Goal: Task Accomplishment & Management: Manage account settings

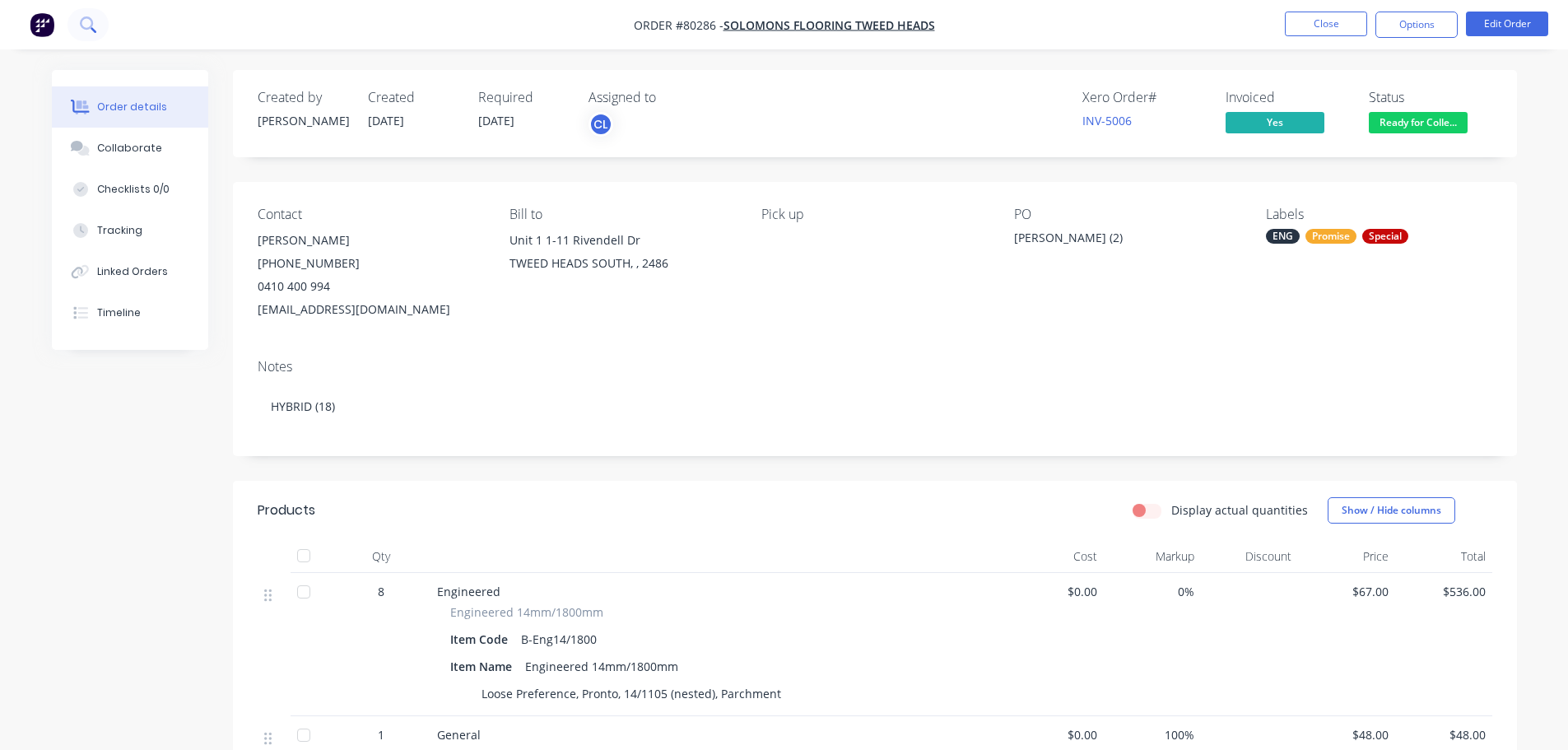
click at [94, 15] on button at bounding box center [87, 24] width 41 height 33
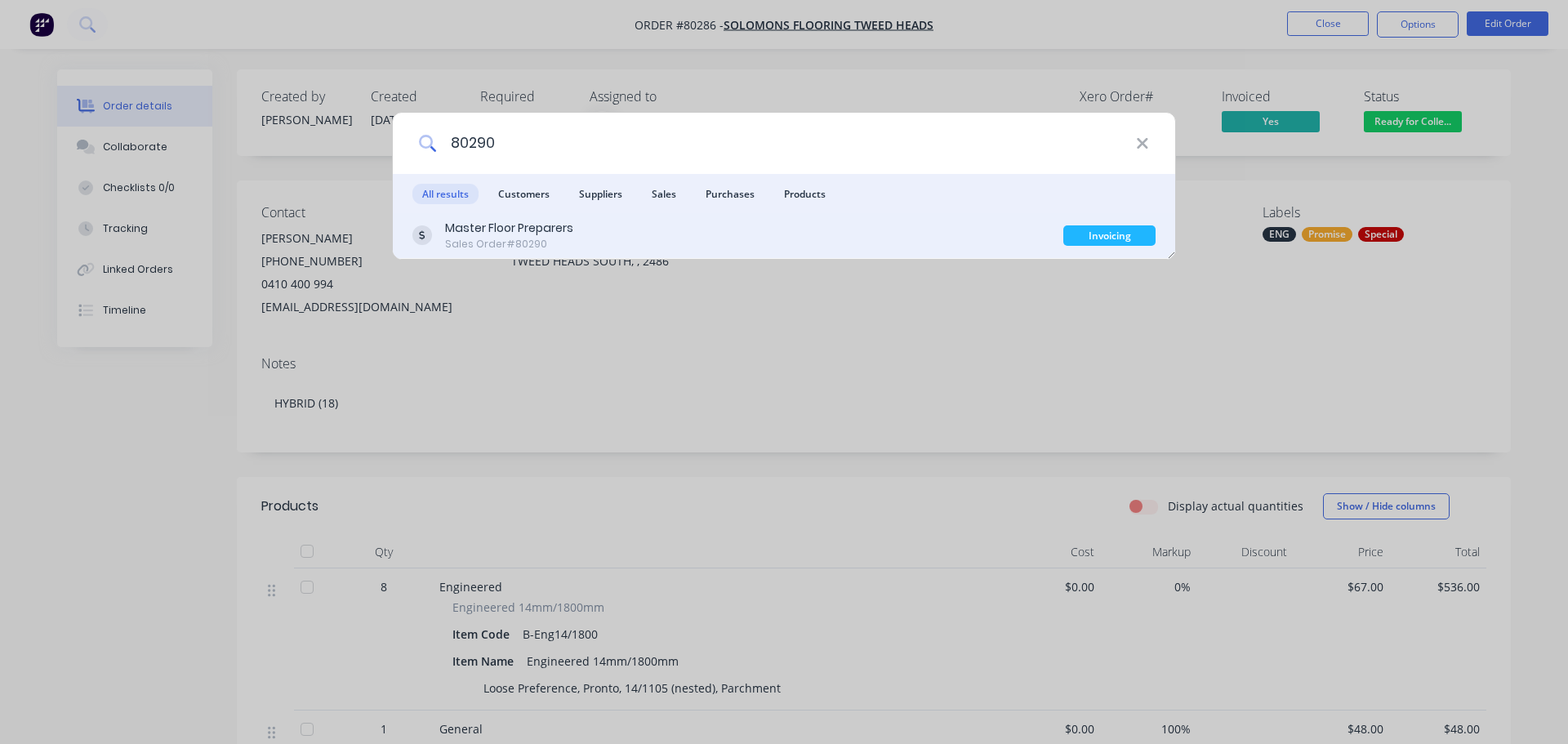
type input "80290"
click at [472, 232] on div "Master Floor Preparers" at bounding box center [509, 228] width 129 height 17
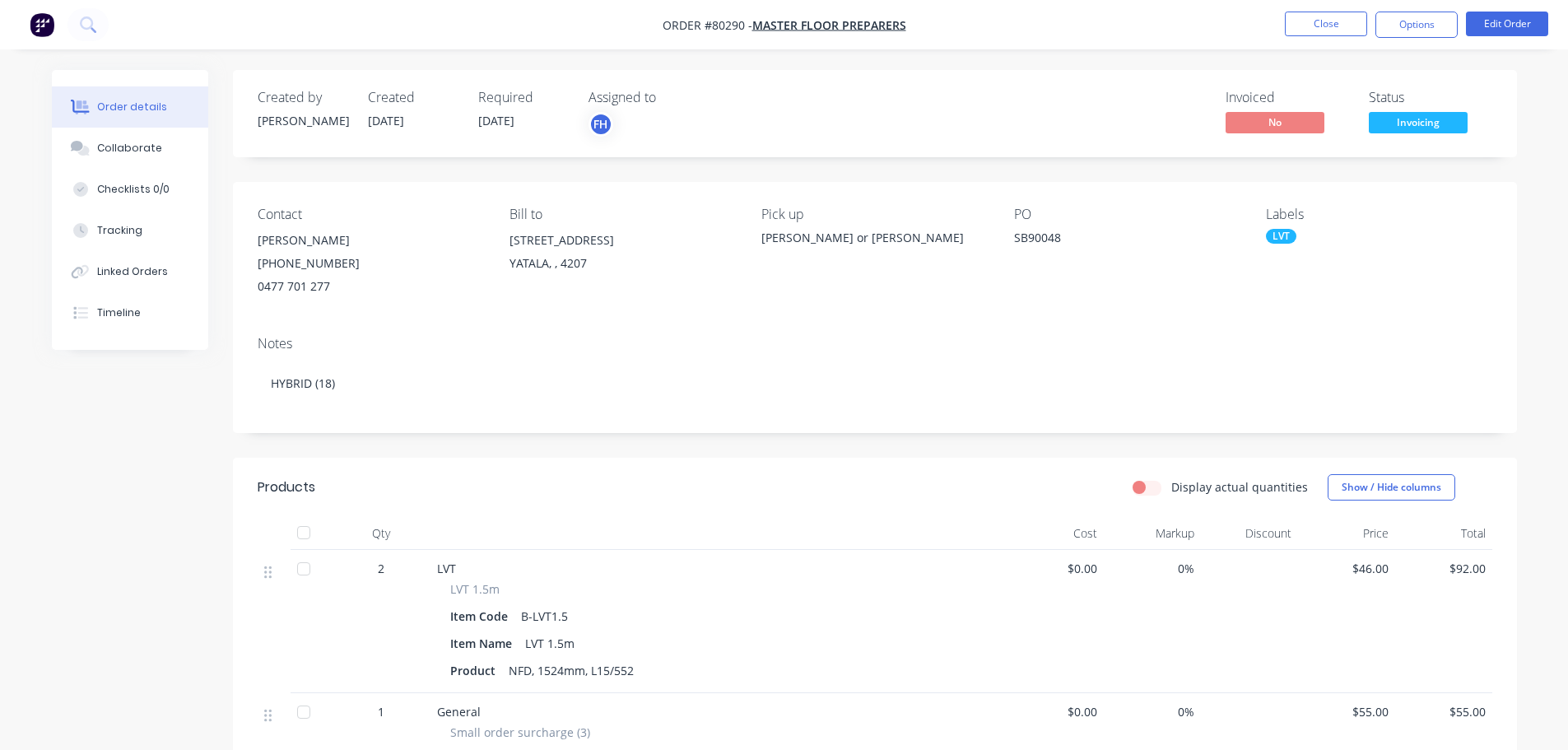
click at [1405, 121] on span "Invoicing" at bounding box center [1418, 122] width 99 height 21
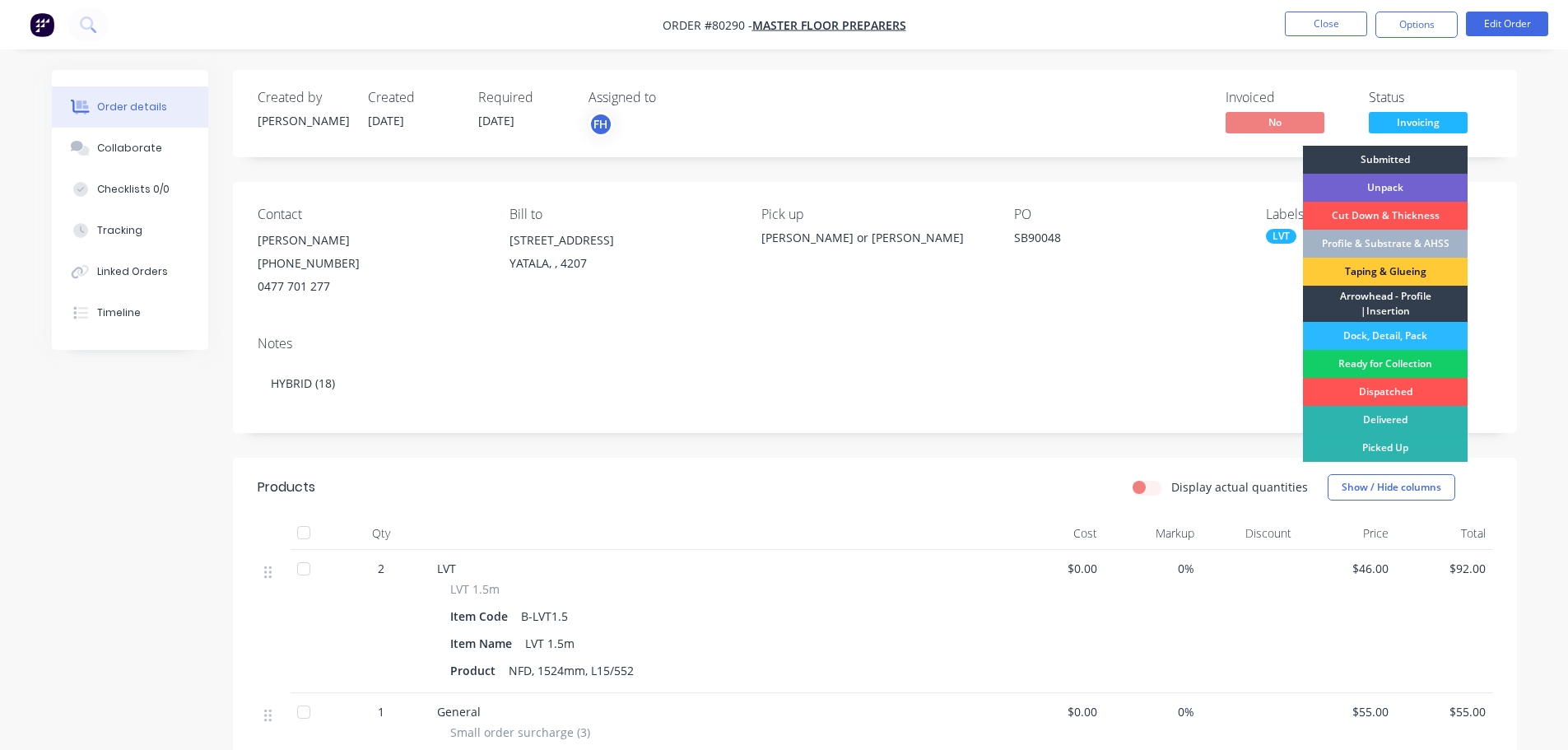
click at [1379, 360] on div "Ready for Collection" at bounding box center [1385, 364] width 165 height 28
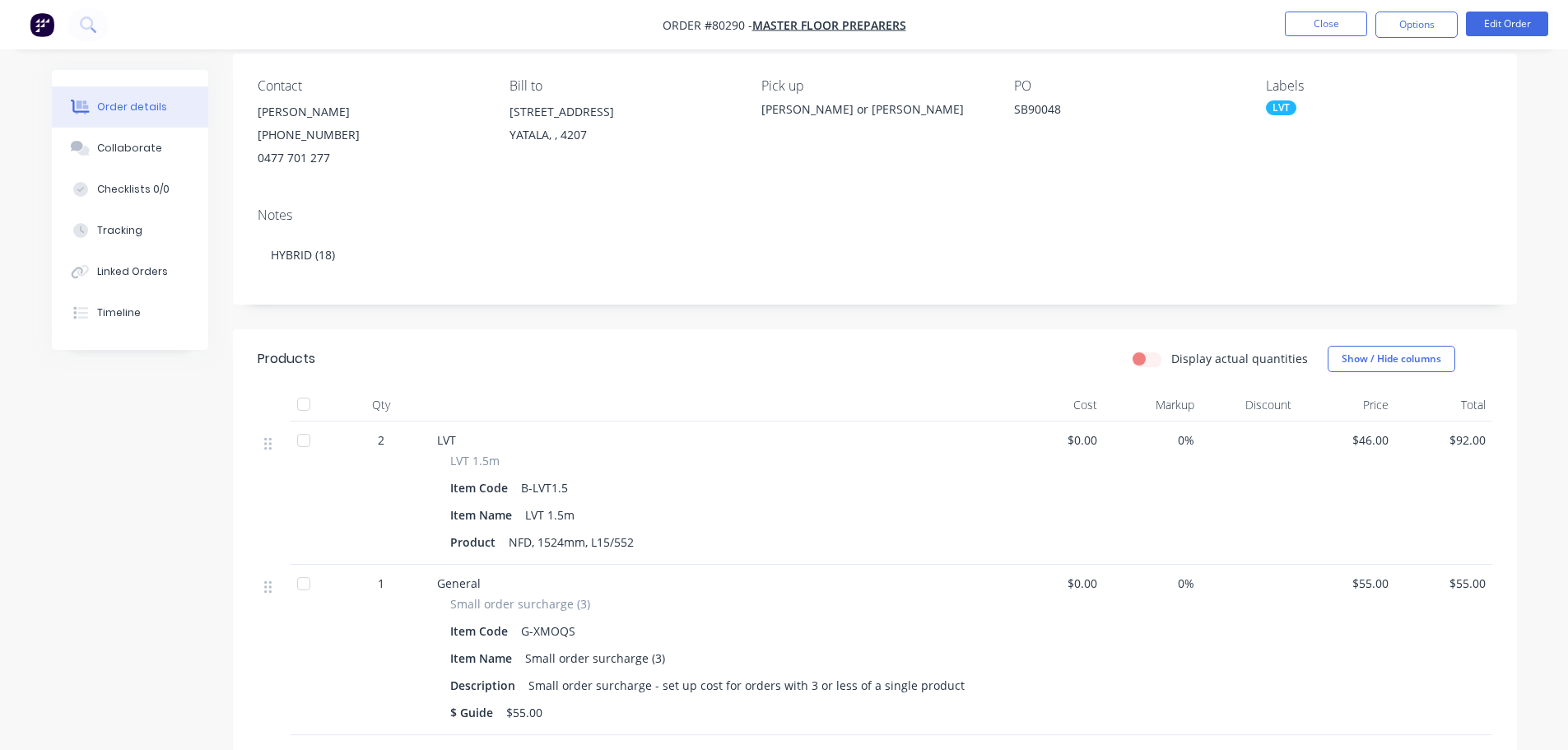
scroll to position [165, 0]
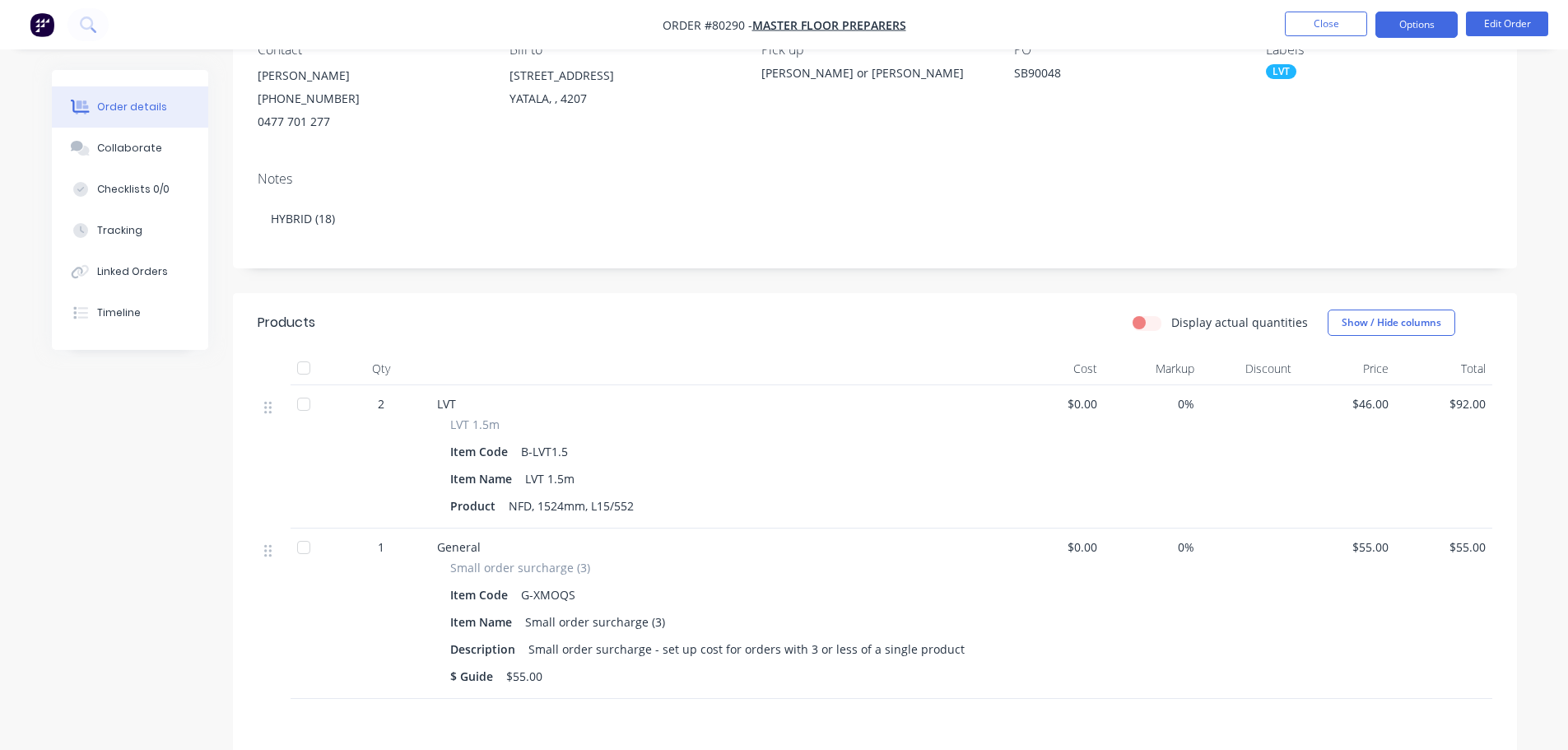
click at [1404, 30] on button "Options" at bounding box center [1416, 24] width 82 height 26
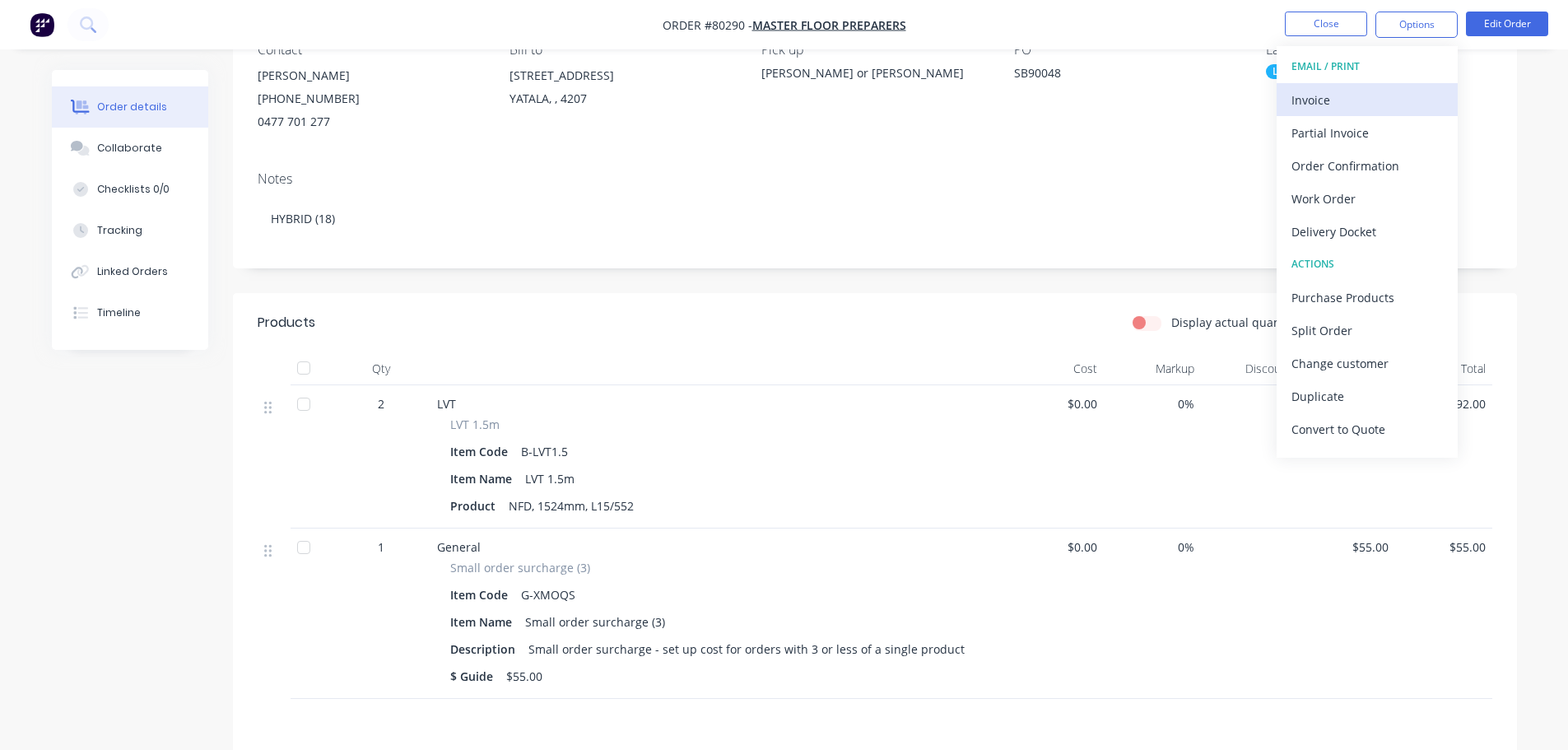
click at [1384, 95] on div "Invoice" at bounding box center [1367, 100] width 151 height 24
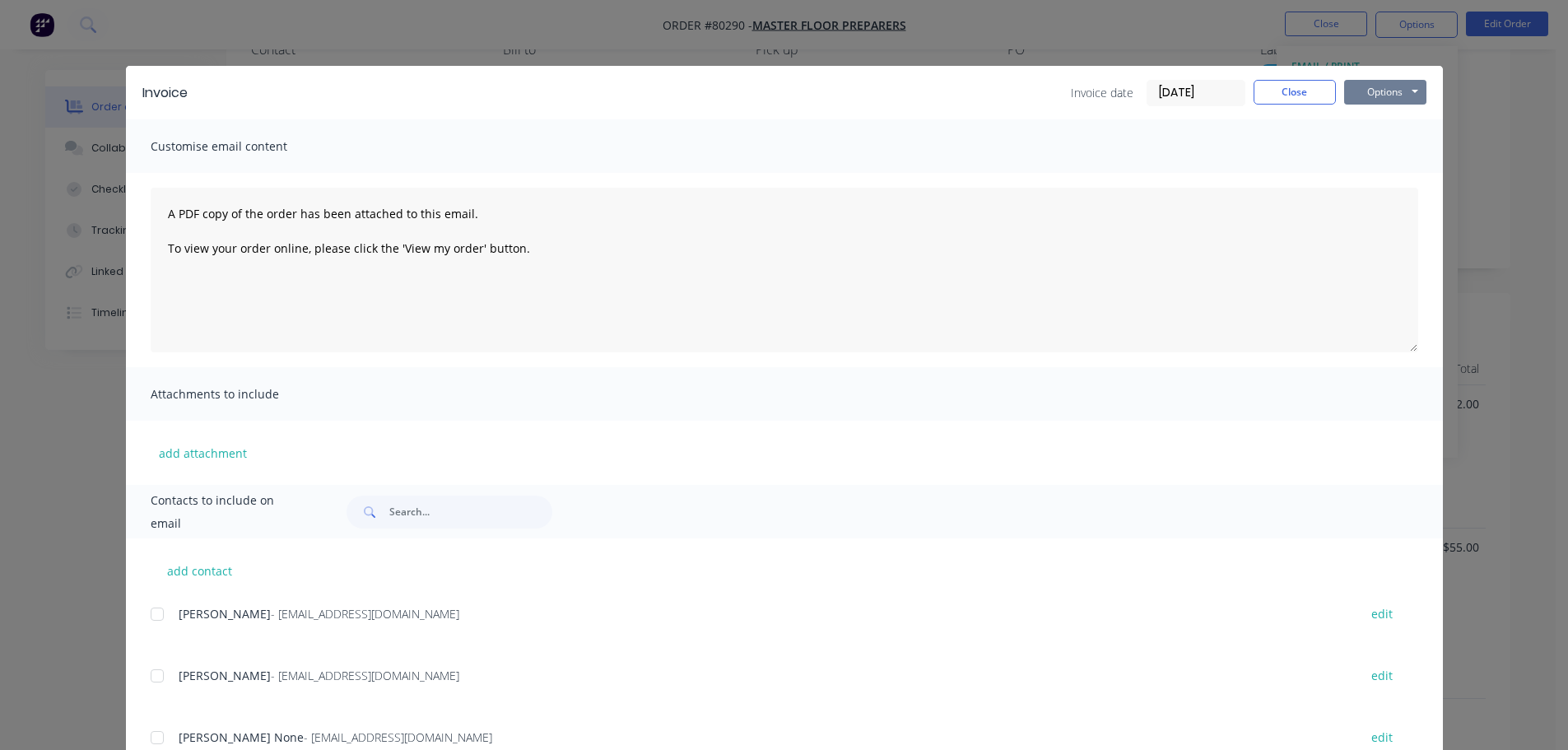
click at [1384, 95] on button "Options" at bounding box center [1385, 92] width 82 height 24
click at [1360, 139] on button "Print" at bounding box center [1397, 149] width 105 height 27
click at [1273, 98] on button "Close" at bounding box center [1294, 92] width 82 height 24
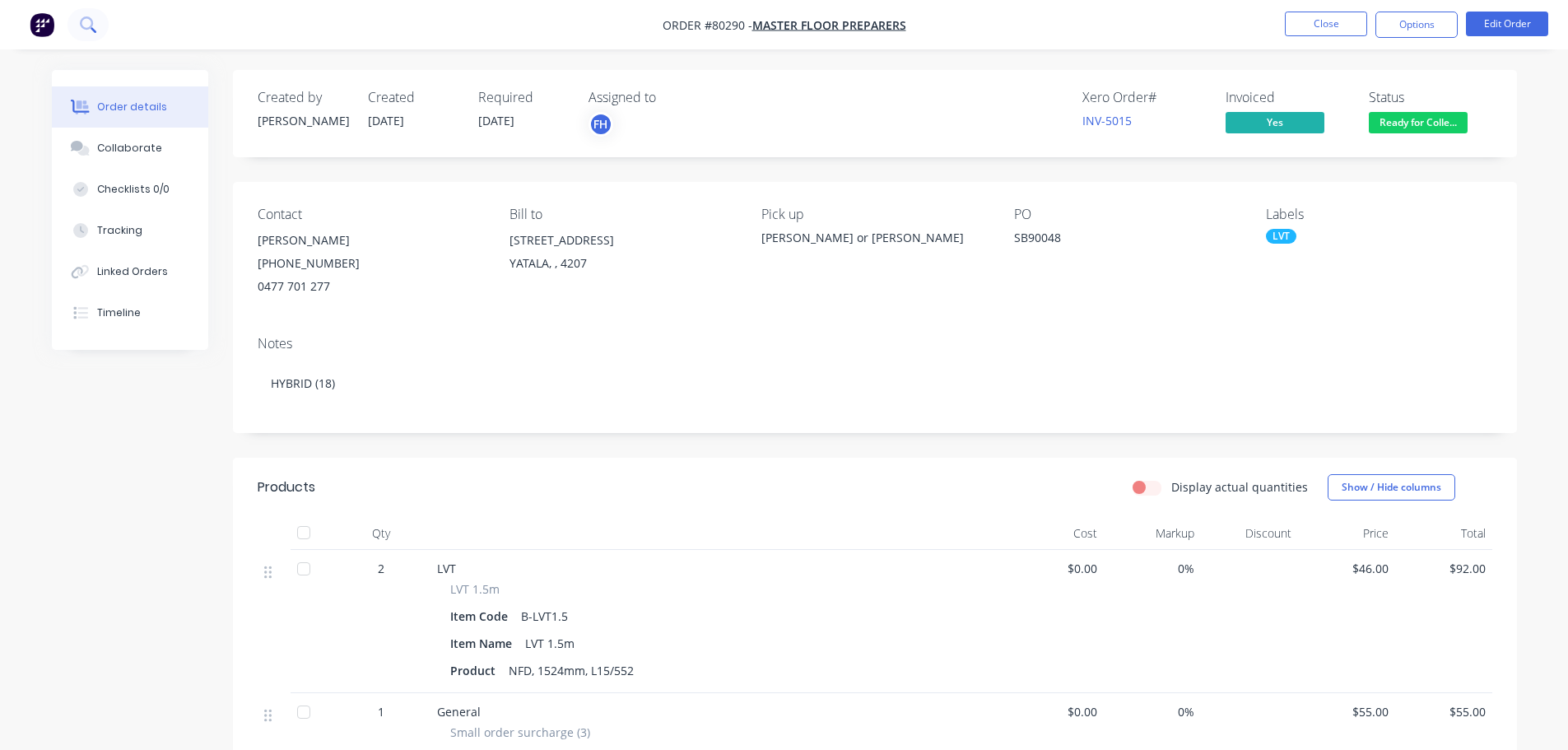
click at [92, 20] on icon at bounding box center [86, 23] width 14 height 14
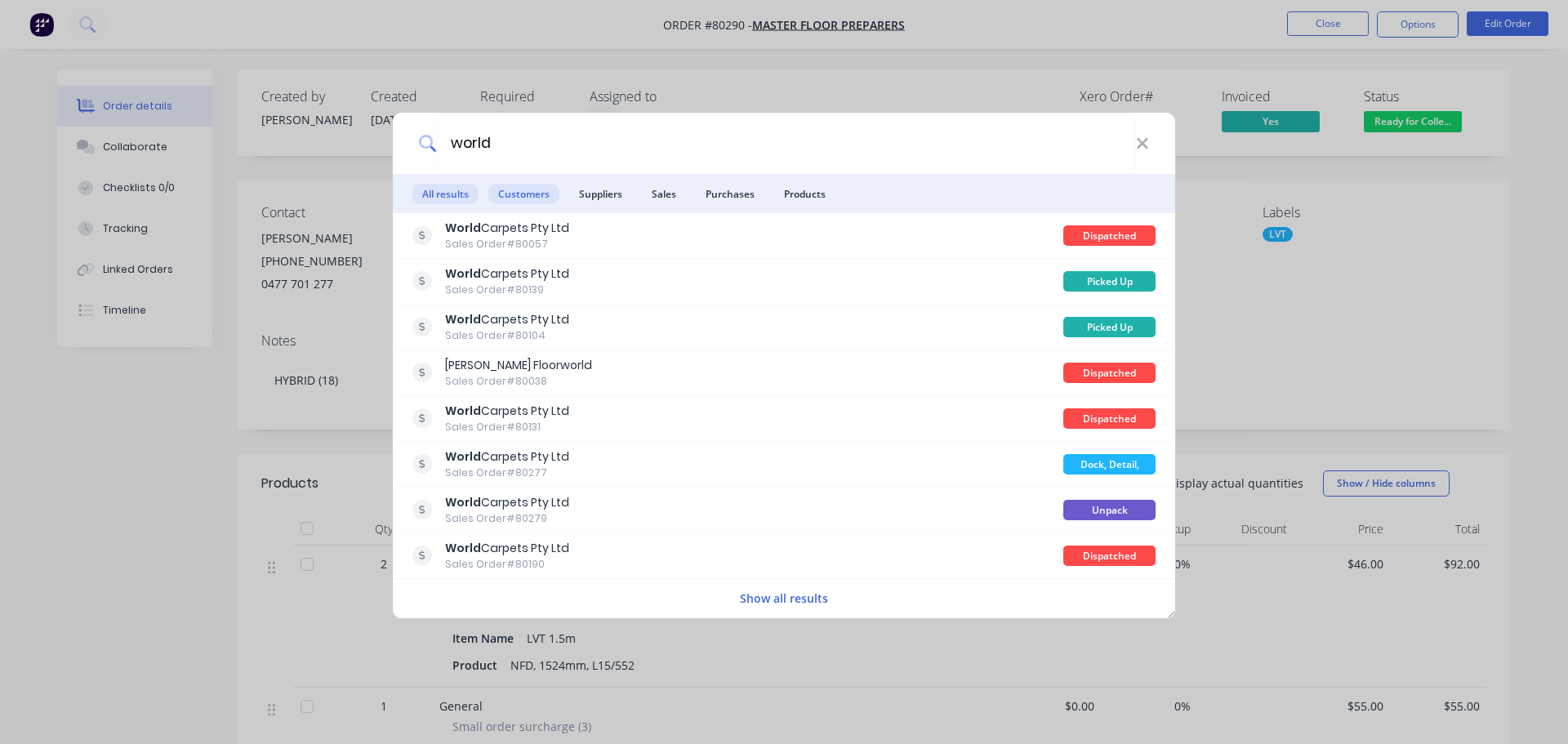
type input "world"
click at [510, 200] on span "Customers" at bounding box center [524, 193] width 71 height 21
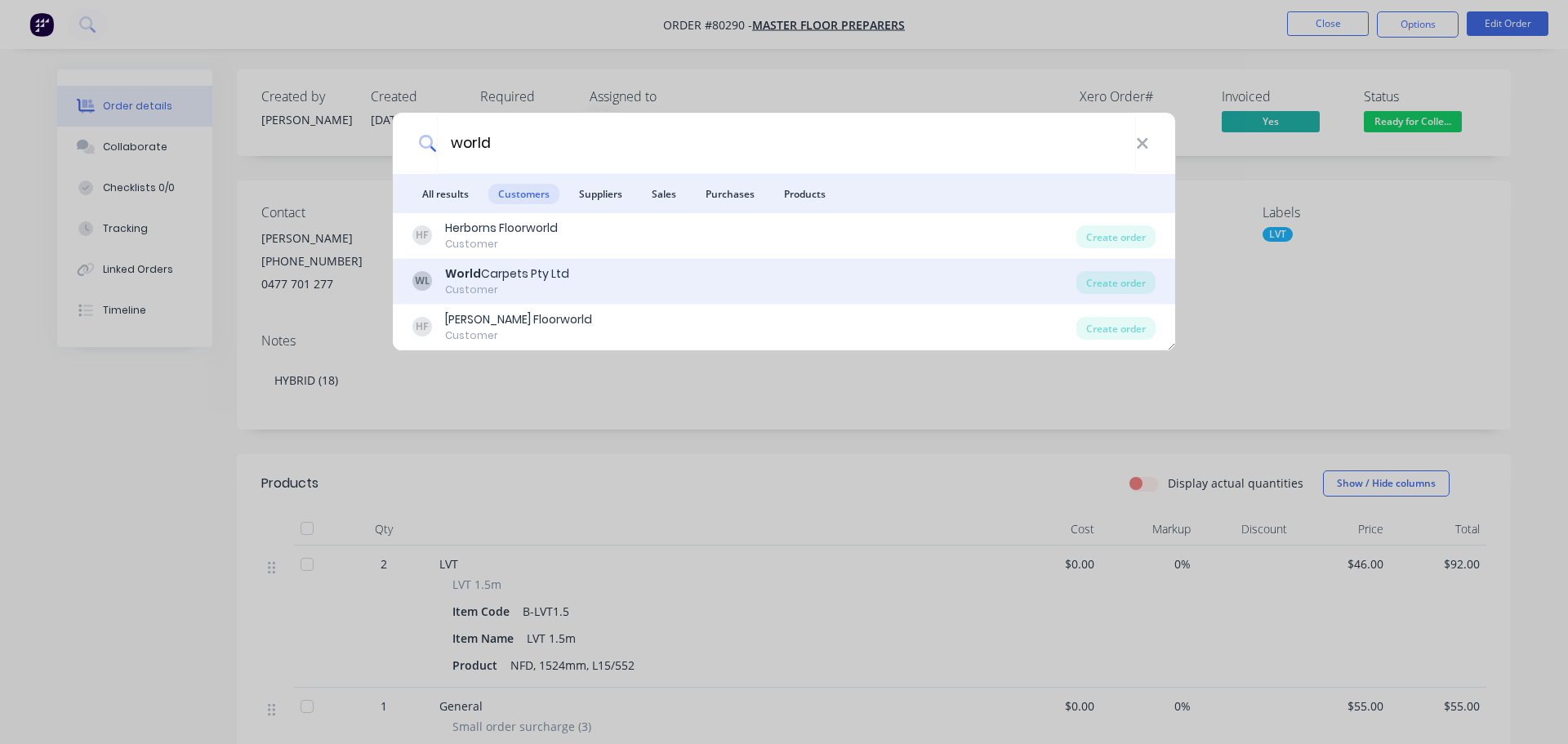
click at [500, 291] on div "Customer" at bounding box center [507, 290] width 124 height 14
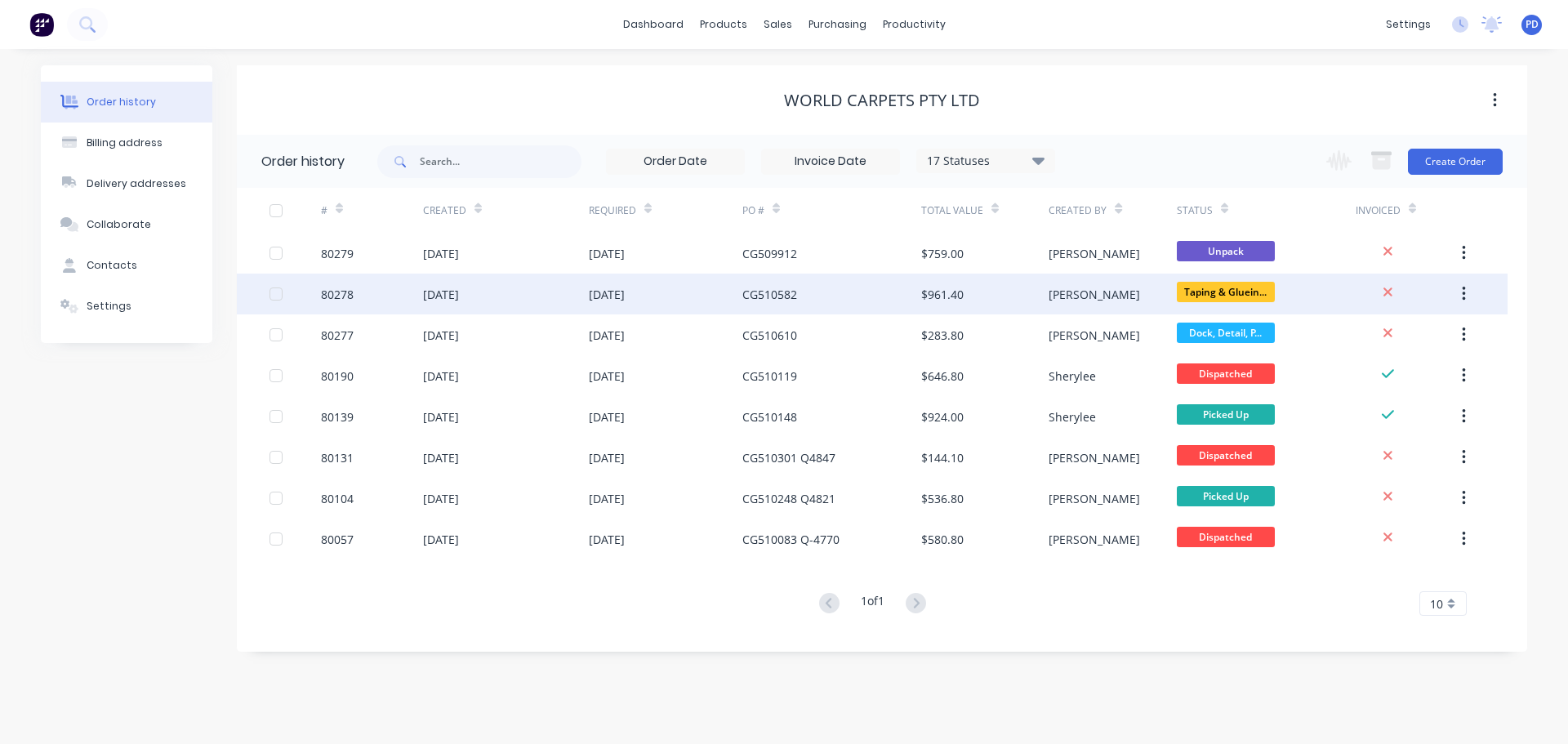
click at [784, 300] on div "CG510582" at bounding box center [769, 294] width 55 height 17
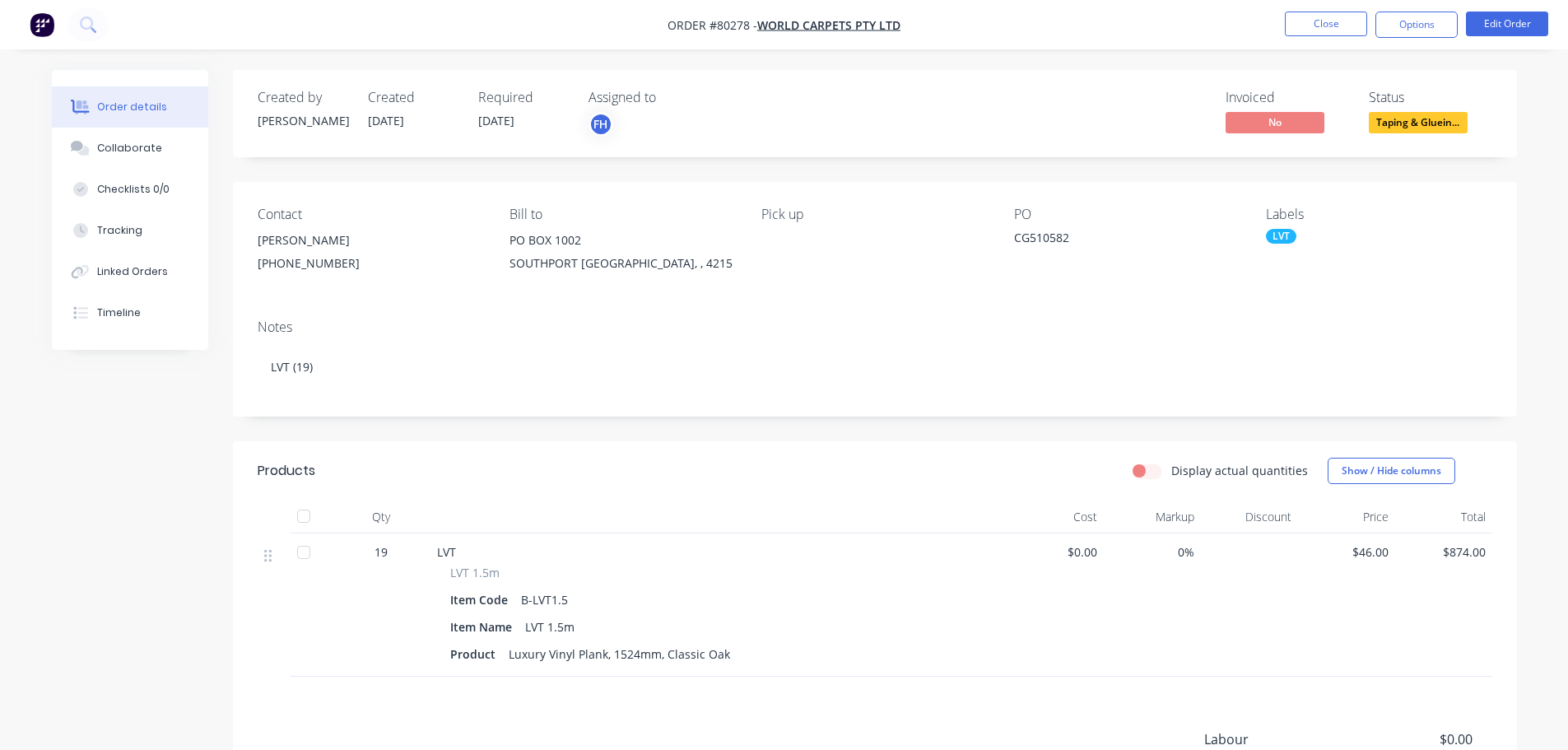
click at [307, 232] on div "[PERSON_NAME]" at bounding box center [370, 239] width 226 height 23
click at [1481, 27] on button "Edit Order" at bounding box center [1506, 24] width 82 height 24
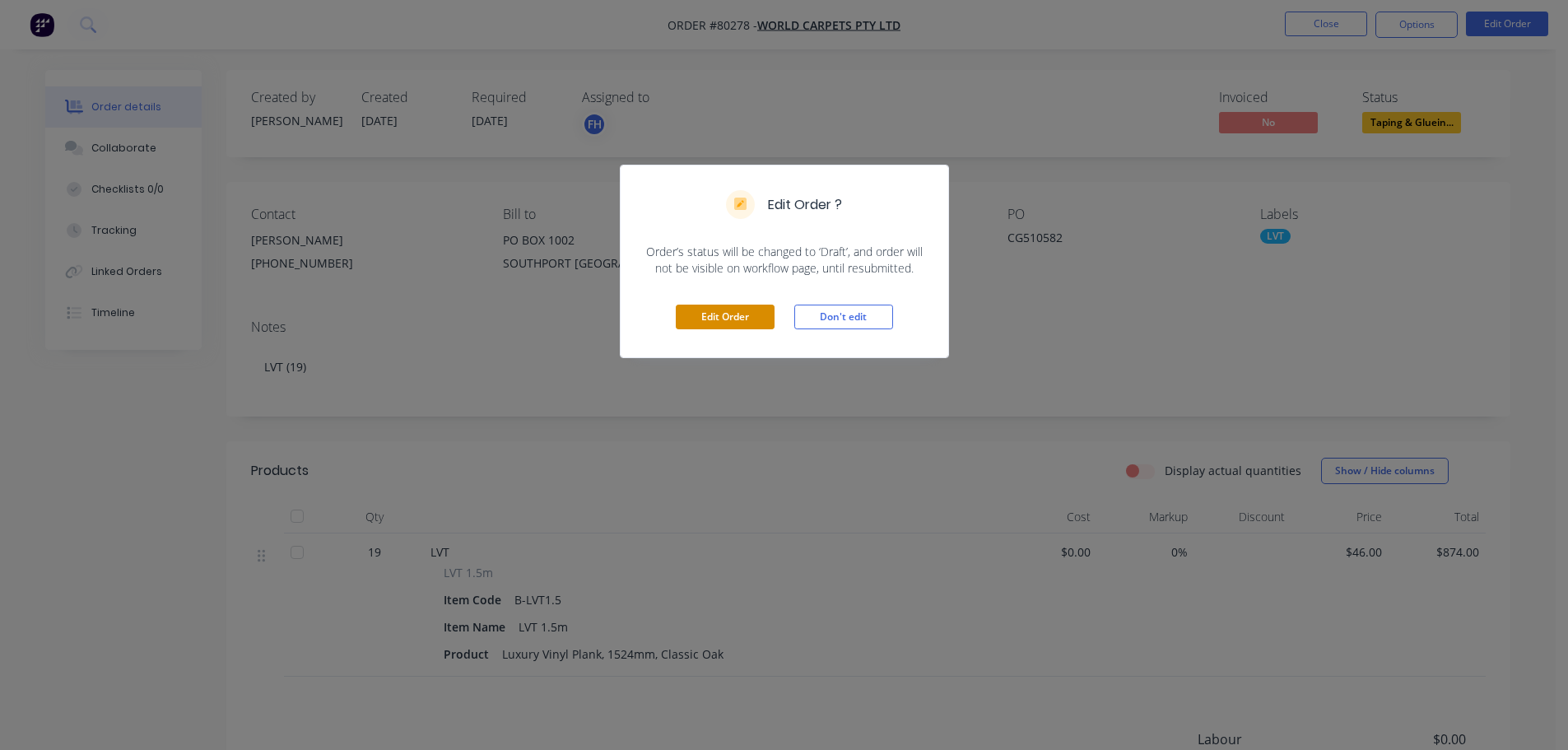
click at [742, 315] on button "Edit Order" at bounding box center [724, 317] width 99 height 24
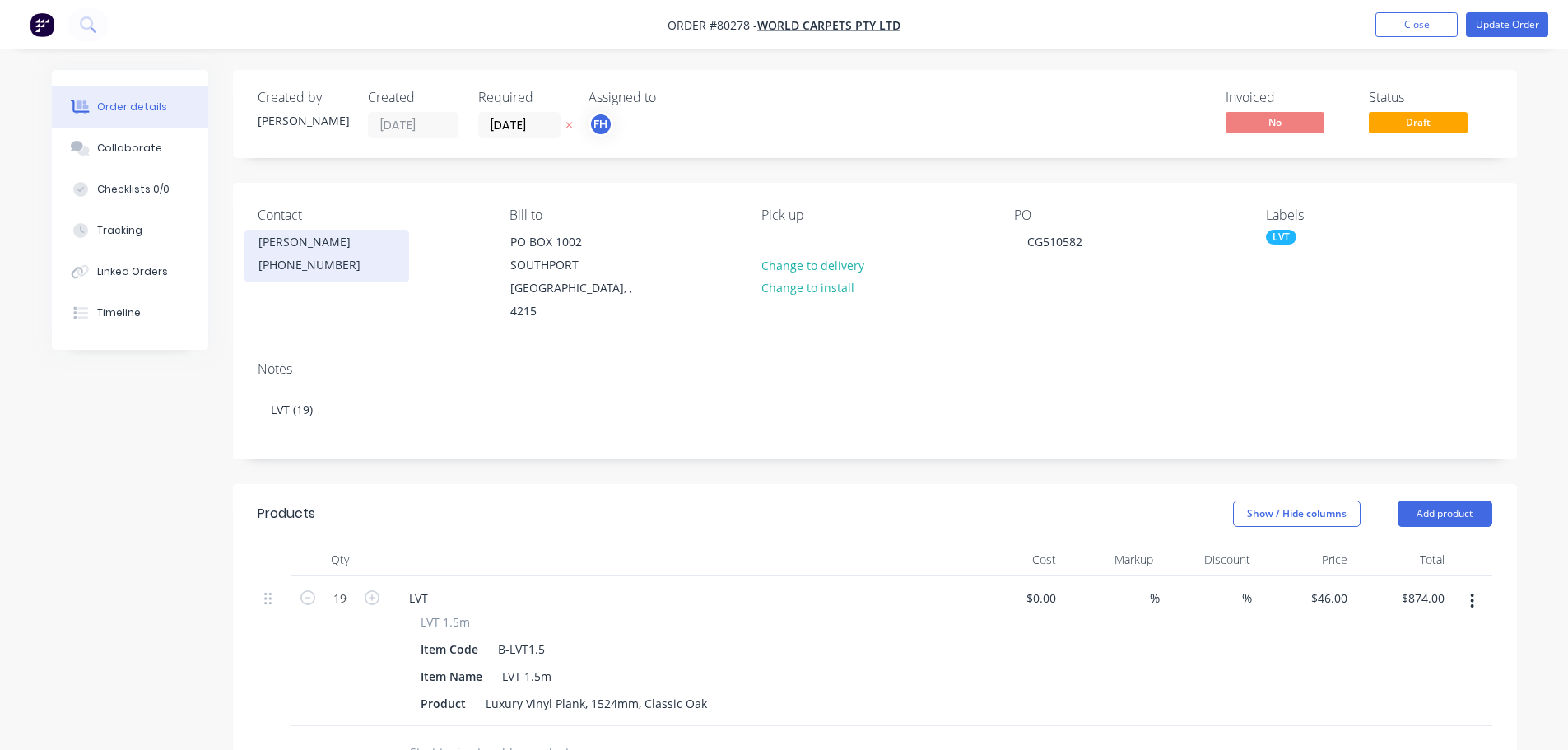
click at [291, 246] on div "[PERSON_NAME]" at bounding box center [326, 241] width 137 height 23
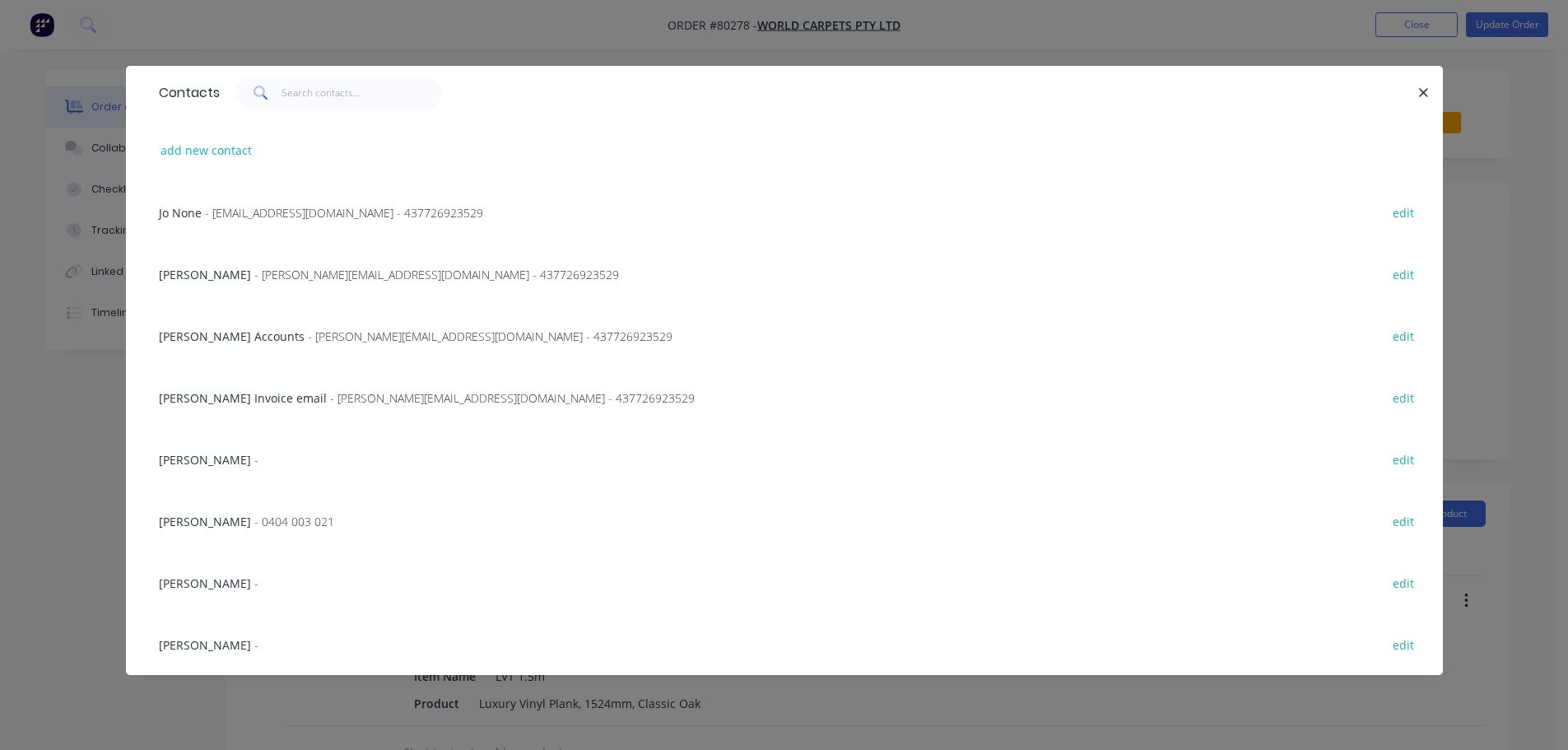
click at [231, 219] on span "- [EMAIL_ADDRESS][DOMAIN_NAME] - 437726923529" at bounding box center [344, 212] width 278 height 15
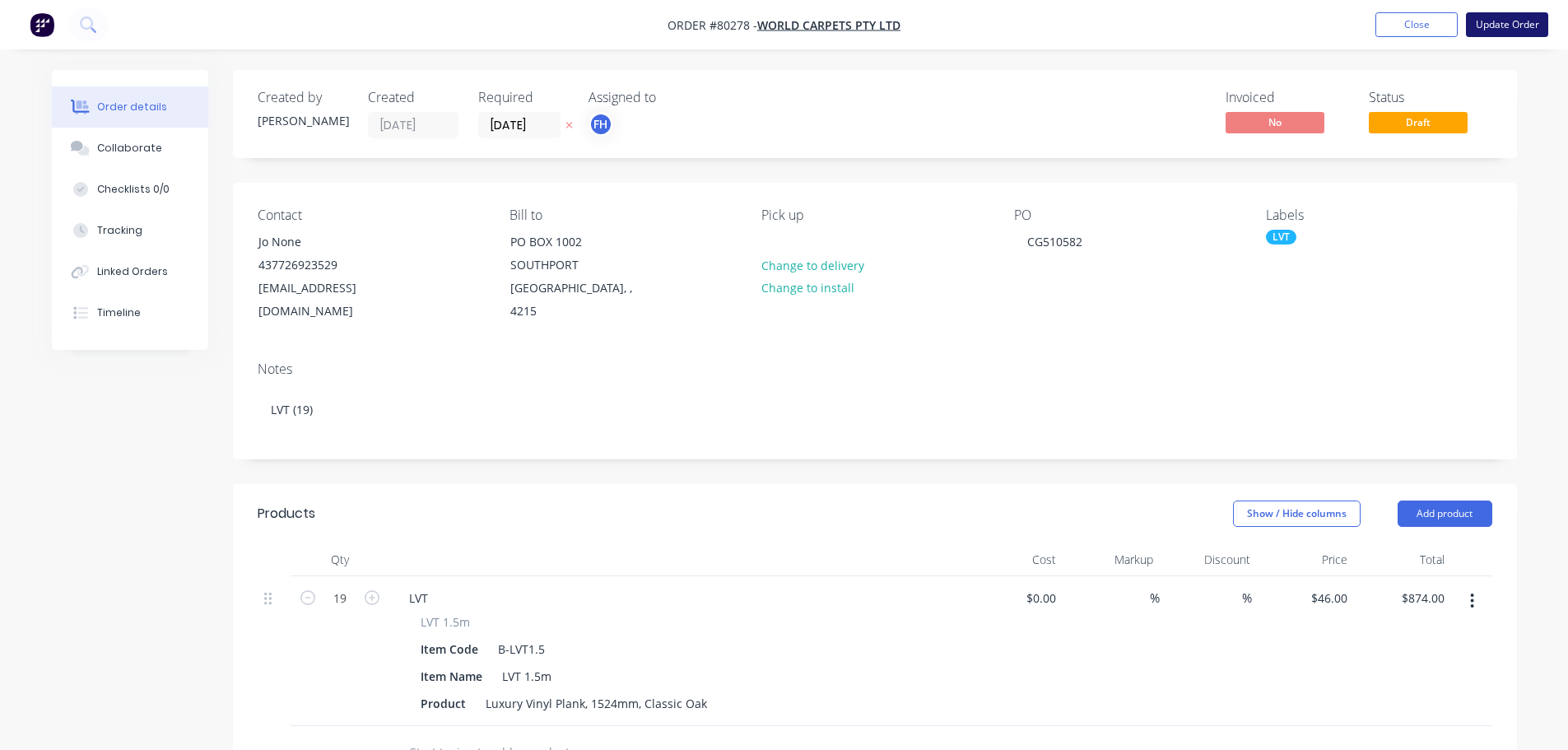
click at [1493, 19] on button "Update Order" at bounding box center [1506, 24] width 82 height 24
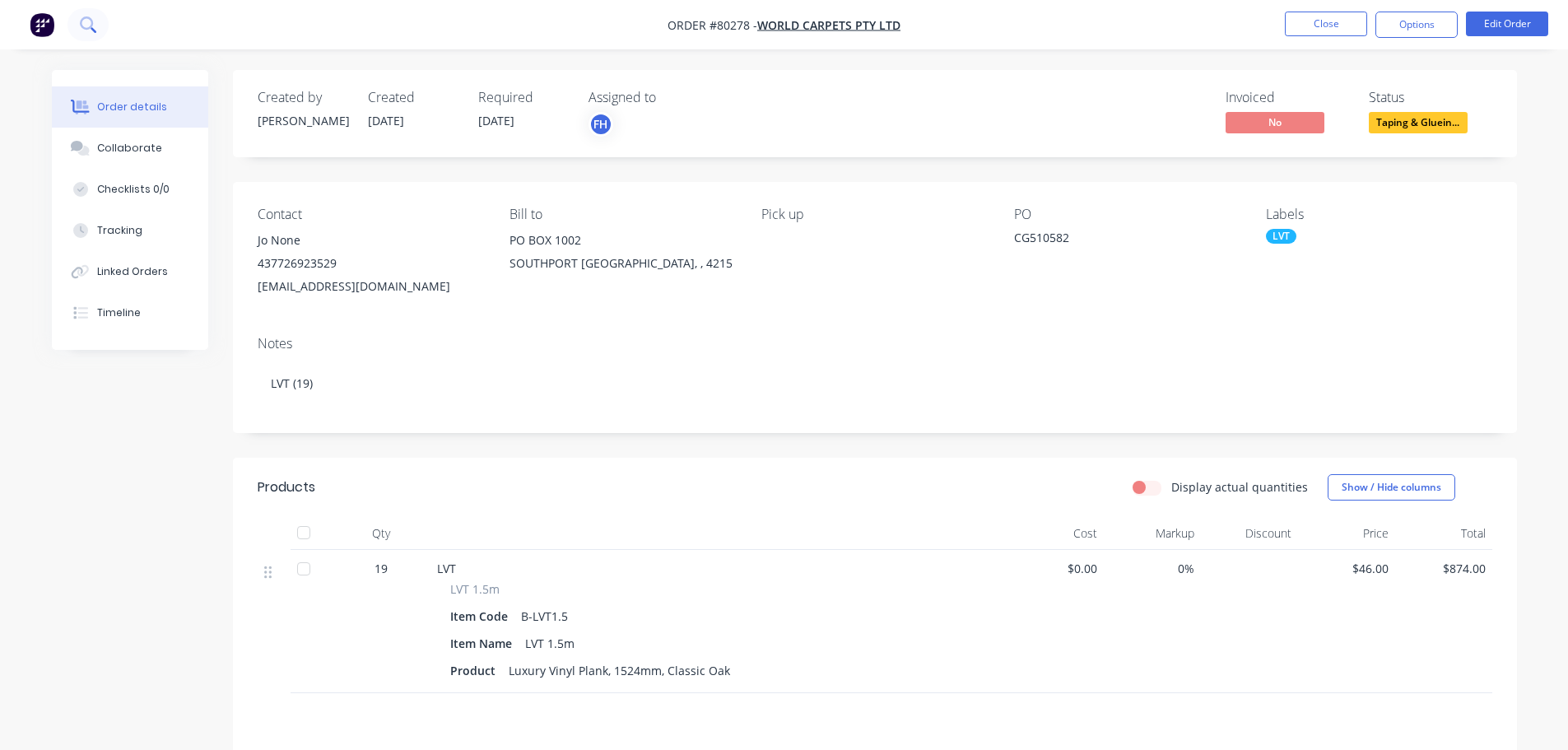
click at [92, 22] on icon at bounding box center [86, 23] width 14 height 14
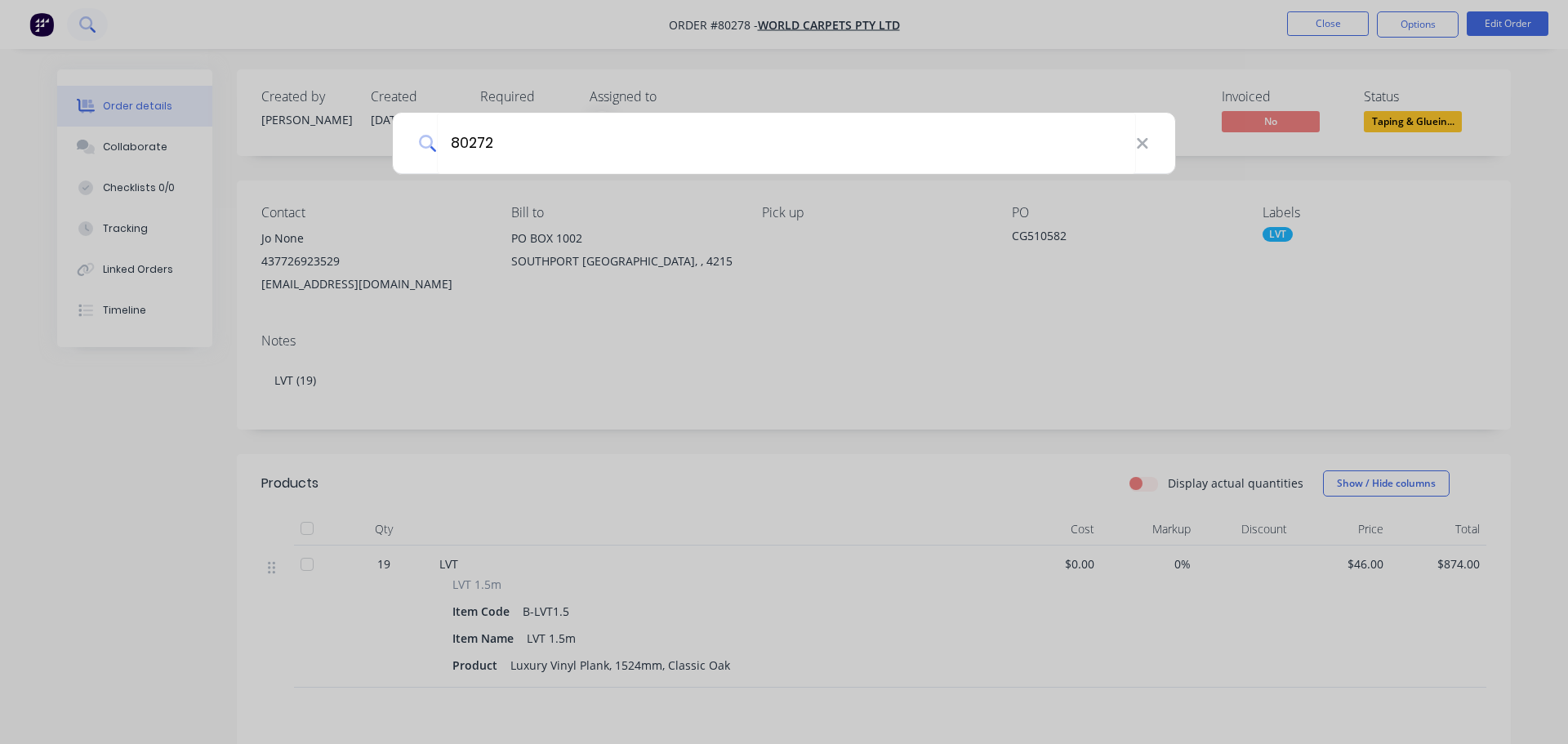
type input "80272"
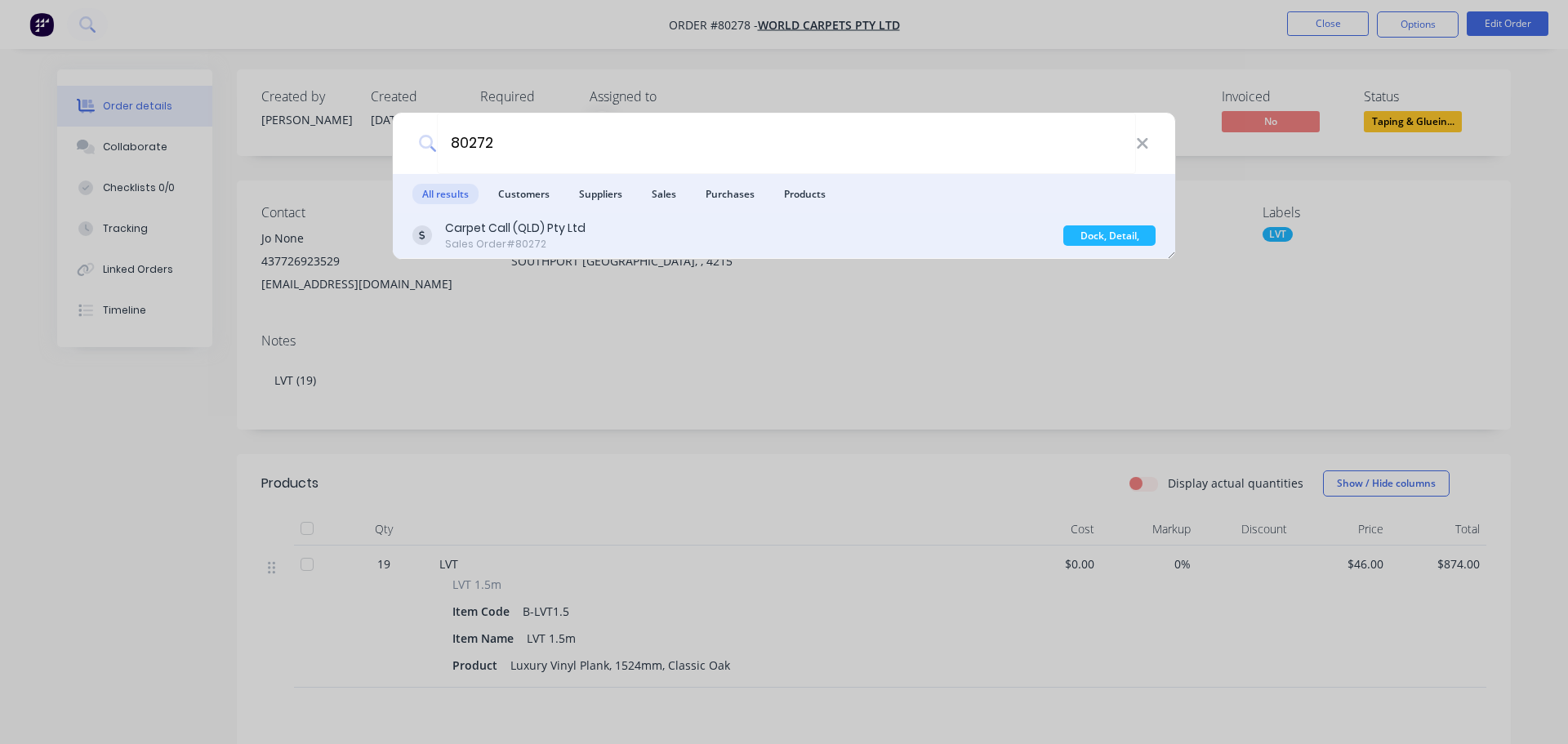
click at [484, 234] on div "Carpet Call (QLD) Pty Ltd" at bounding box center [515, 228] width 140 height 17
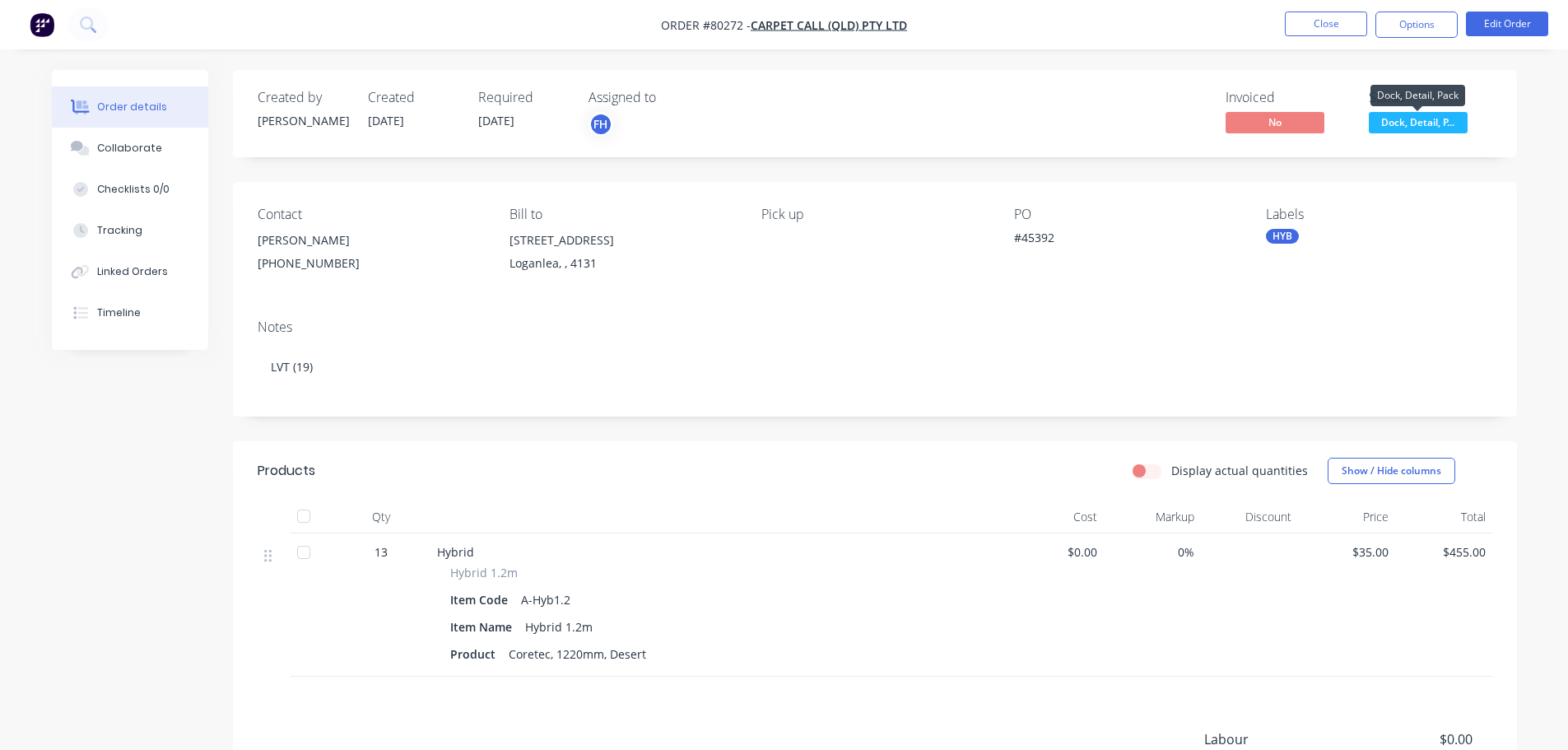
click at [1407, 118] on span "Dock, Detail, P..." at bounding box center [1418, 122] width 99 height 21
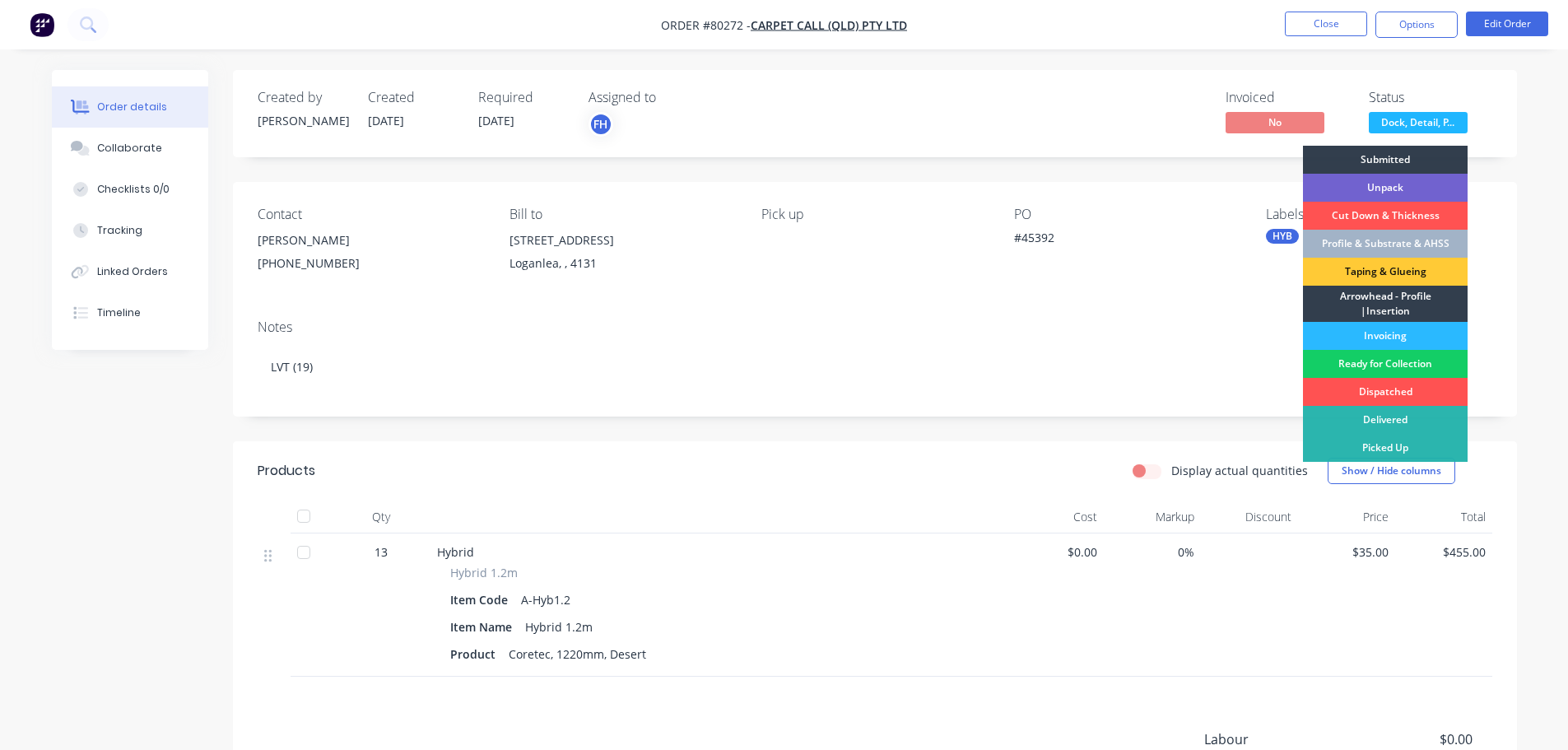
click at [1363, 365] on div "Ready for Collection" at bounding box center [1385, 364] width 165 height 28
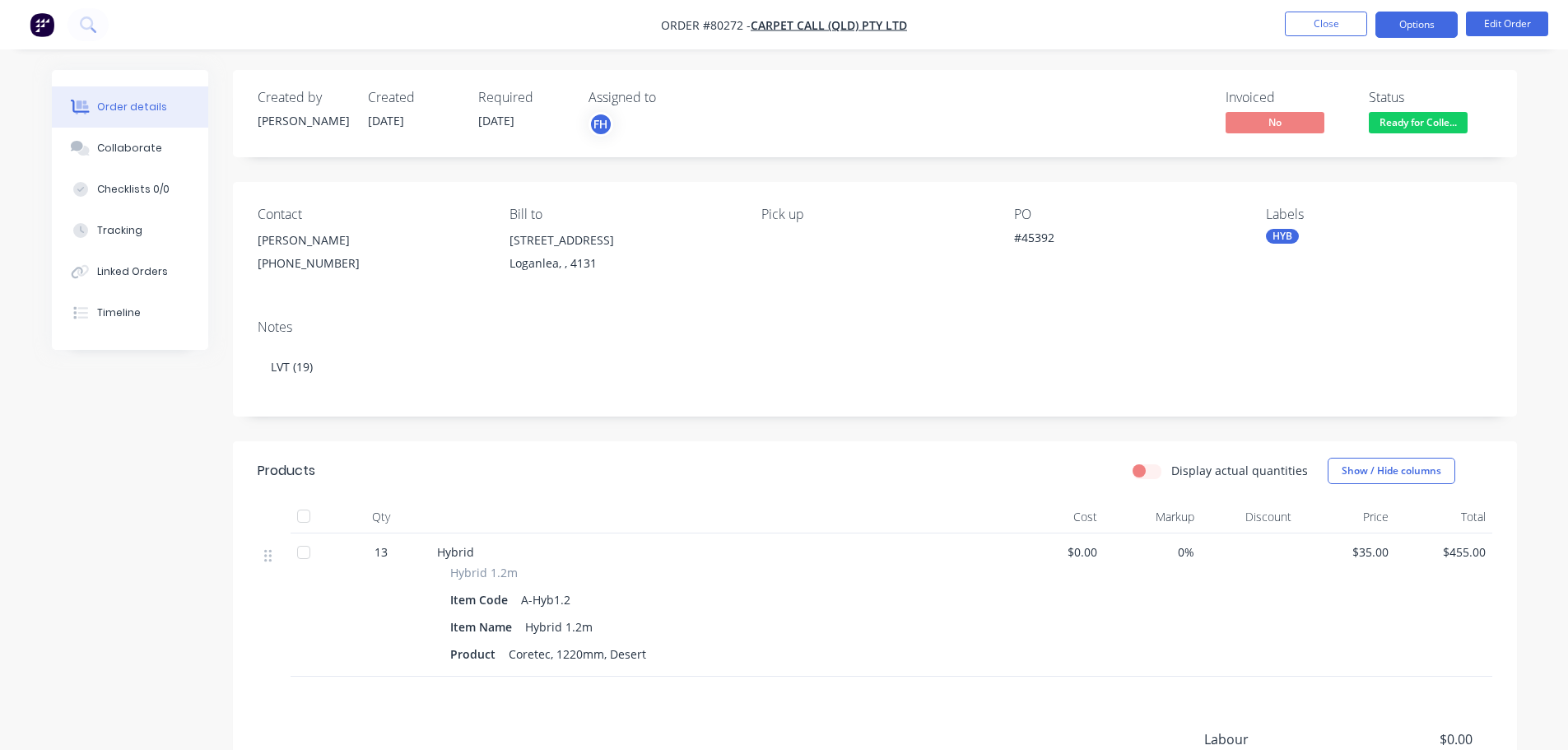
click at [1410, 23] on button "Options" at bounding box center [1416, 24] width 82 height 26
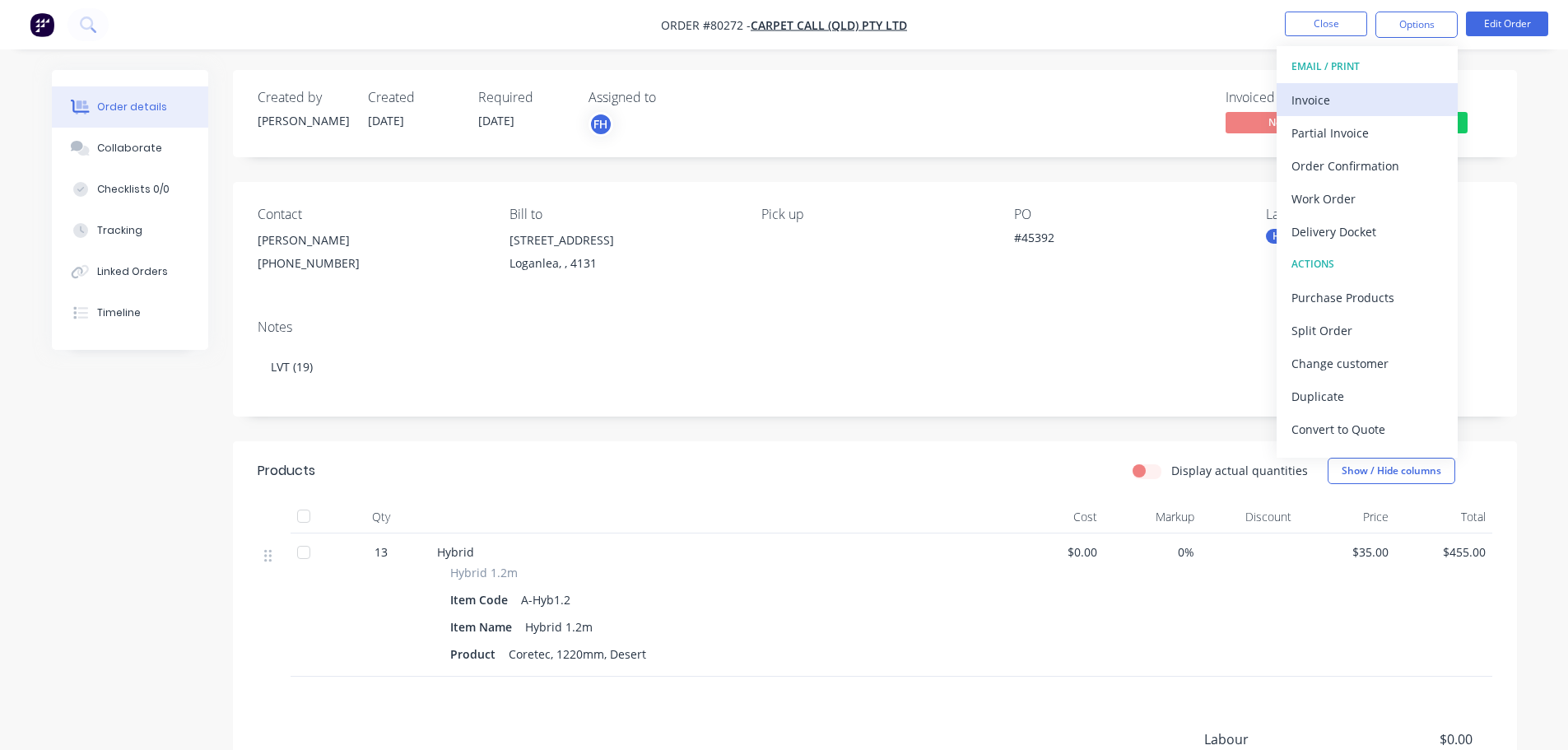
click at [1381, 105] on div "Invoice" at bounding box center [1367, 100] width 151 height 24
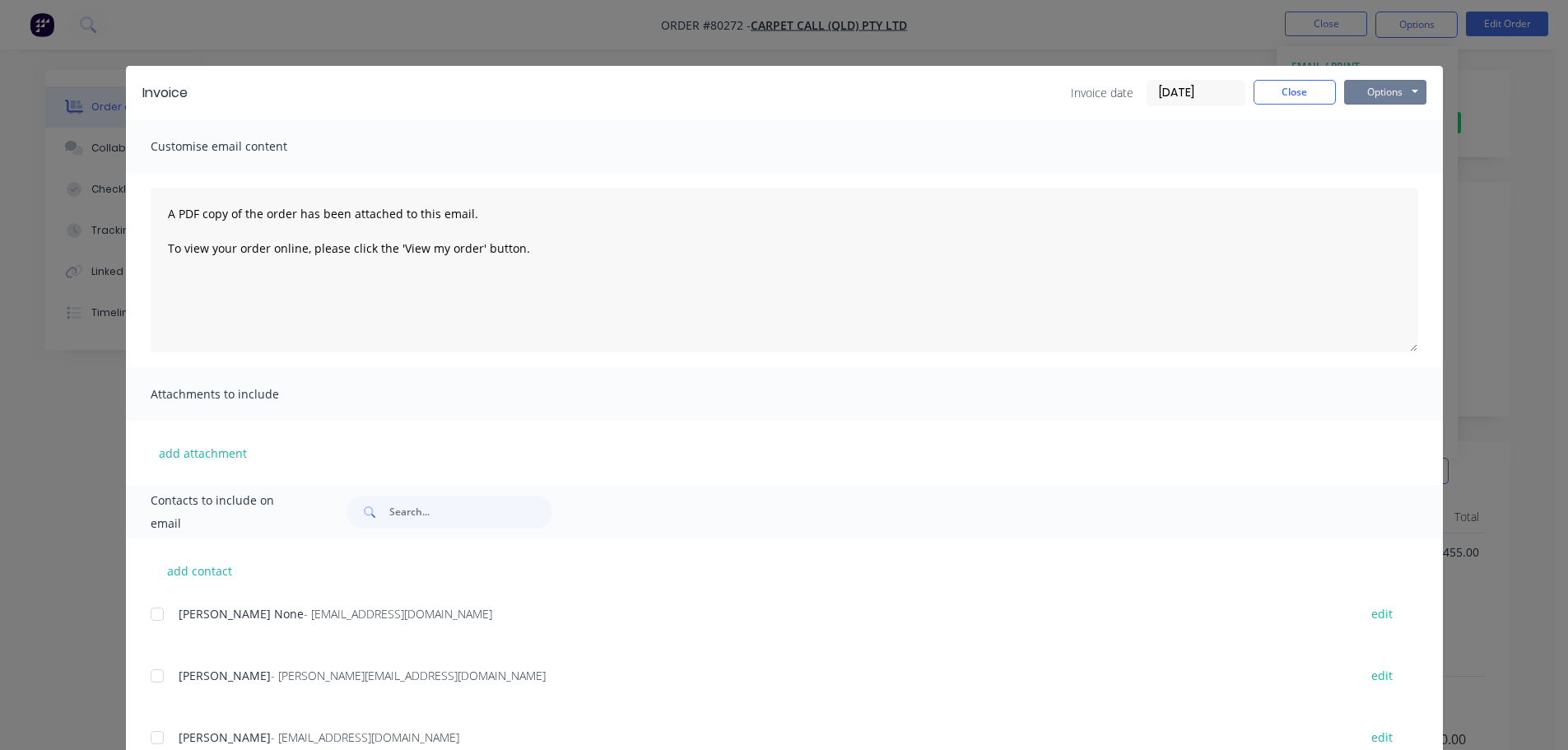
click at [1383, 91] on button "Options" at bounding box center [1385, 92] width 82 height 24
click at [1362, 146] on button "Print" at bounding box center [1397, 149] width 105 height 27
click at [1292, 92] on button "Close" at bounding box center [1294, 92] width 82 height 24
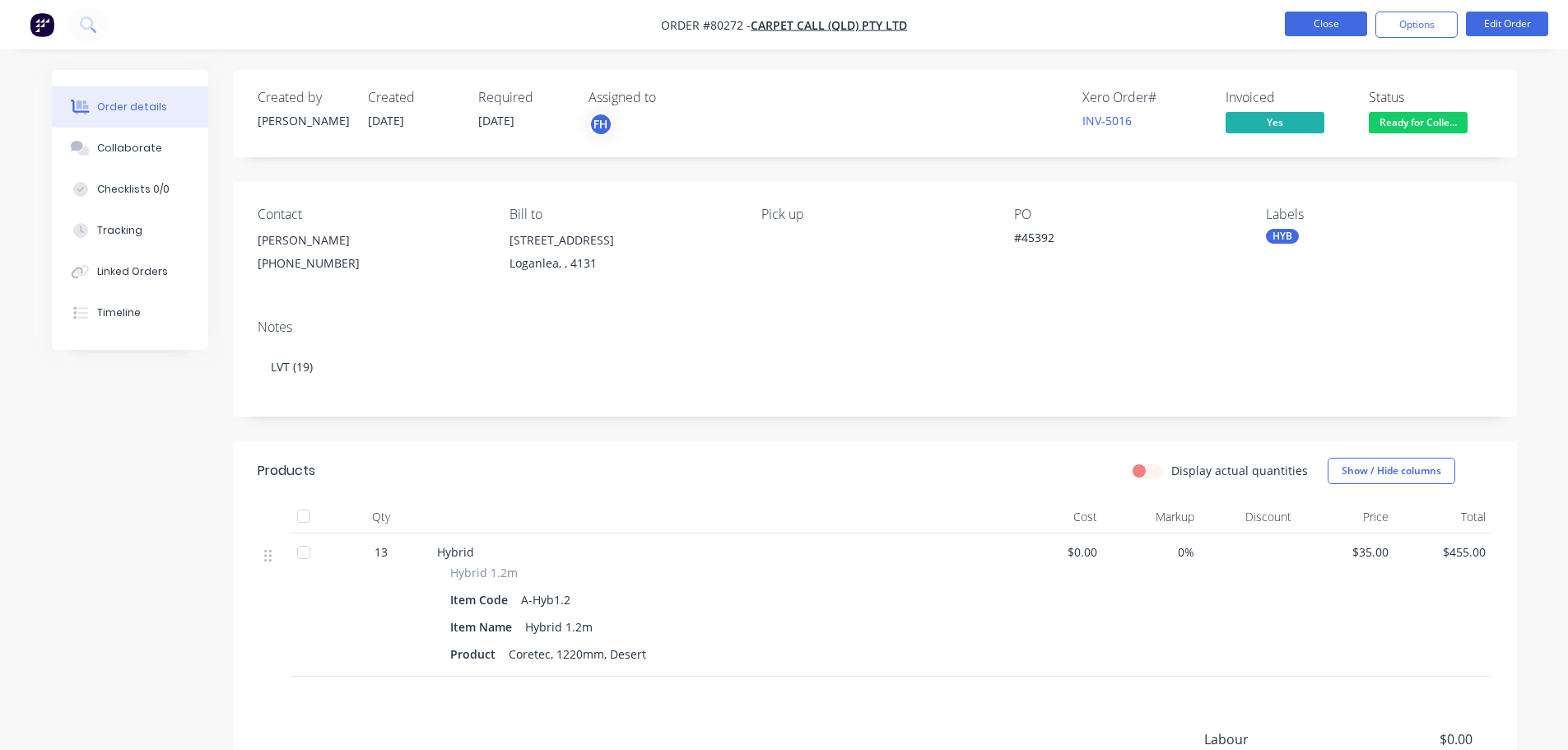
click at [1322, 21] on button "Close" at bounding box center [1325, 24] width 82 height 24
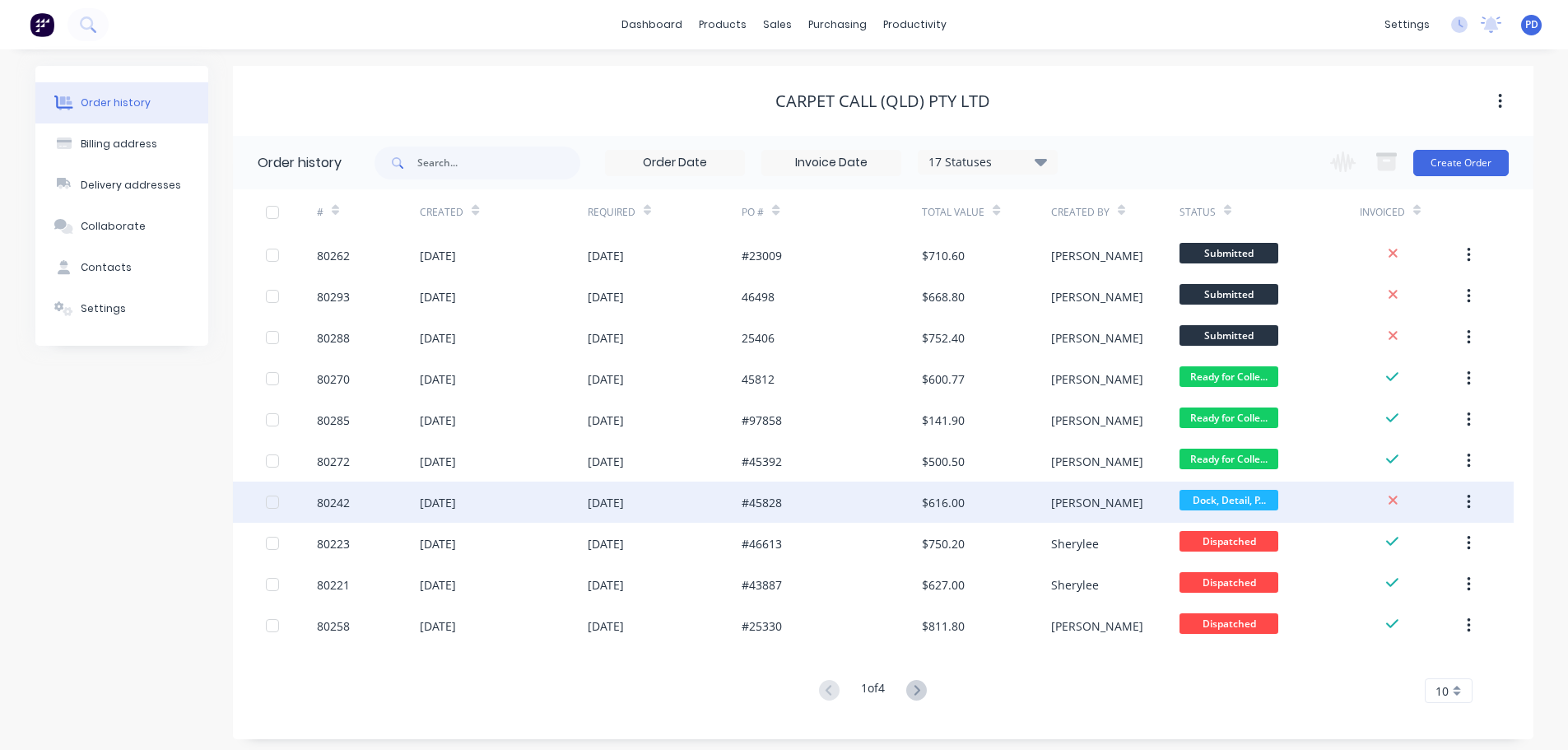
click at [337, 502] on div "80242" at bounding box center [334, 502] width 33 height 17
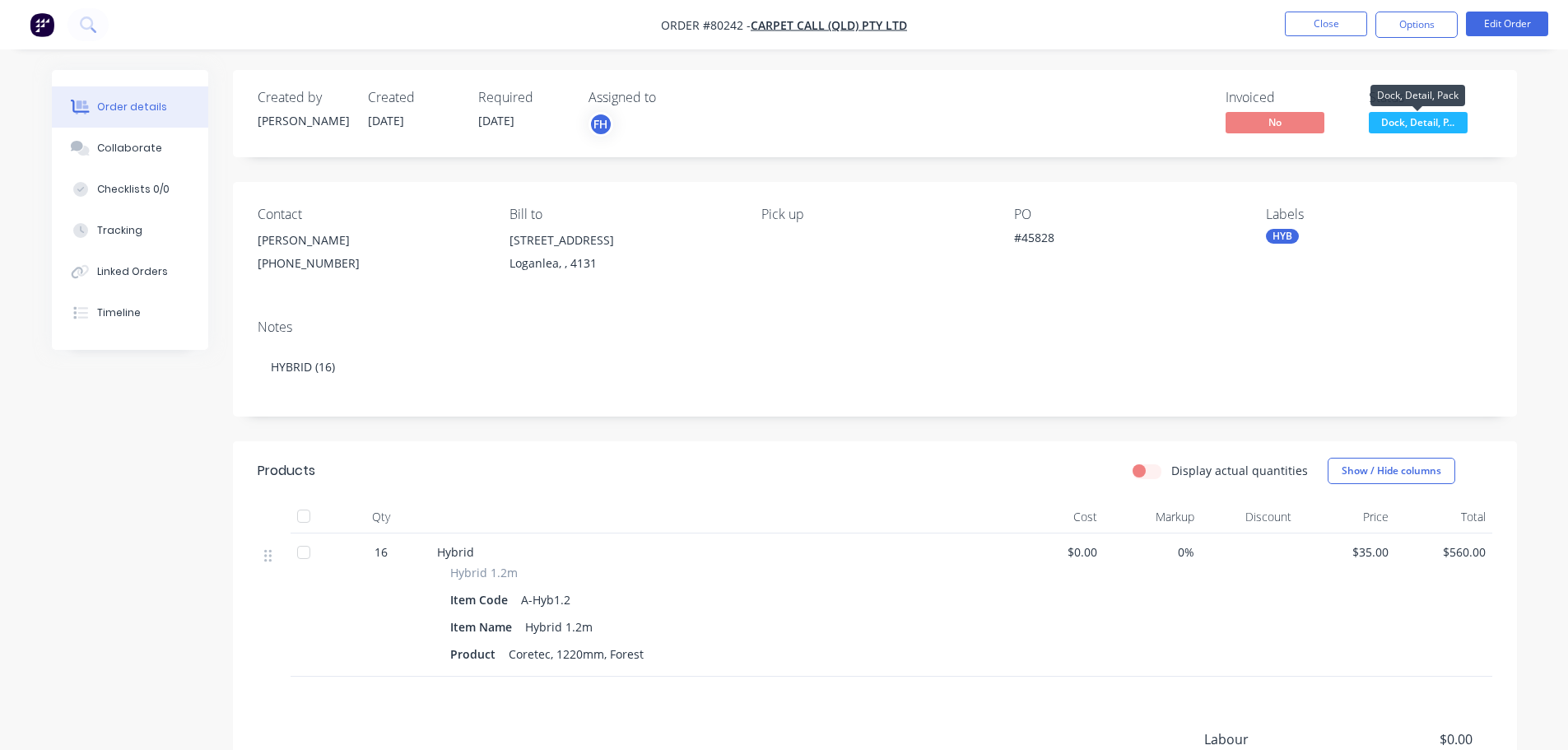
click at [1379, 128] on span "Dock, Detail, P..." at bounding box center [1418, 122] width 99 height 21
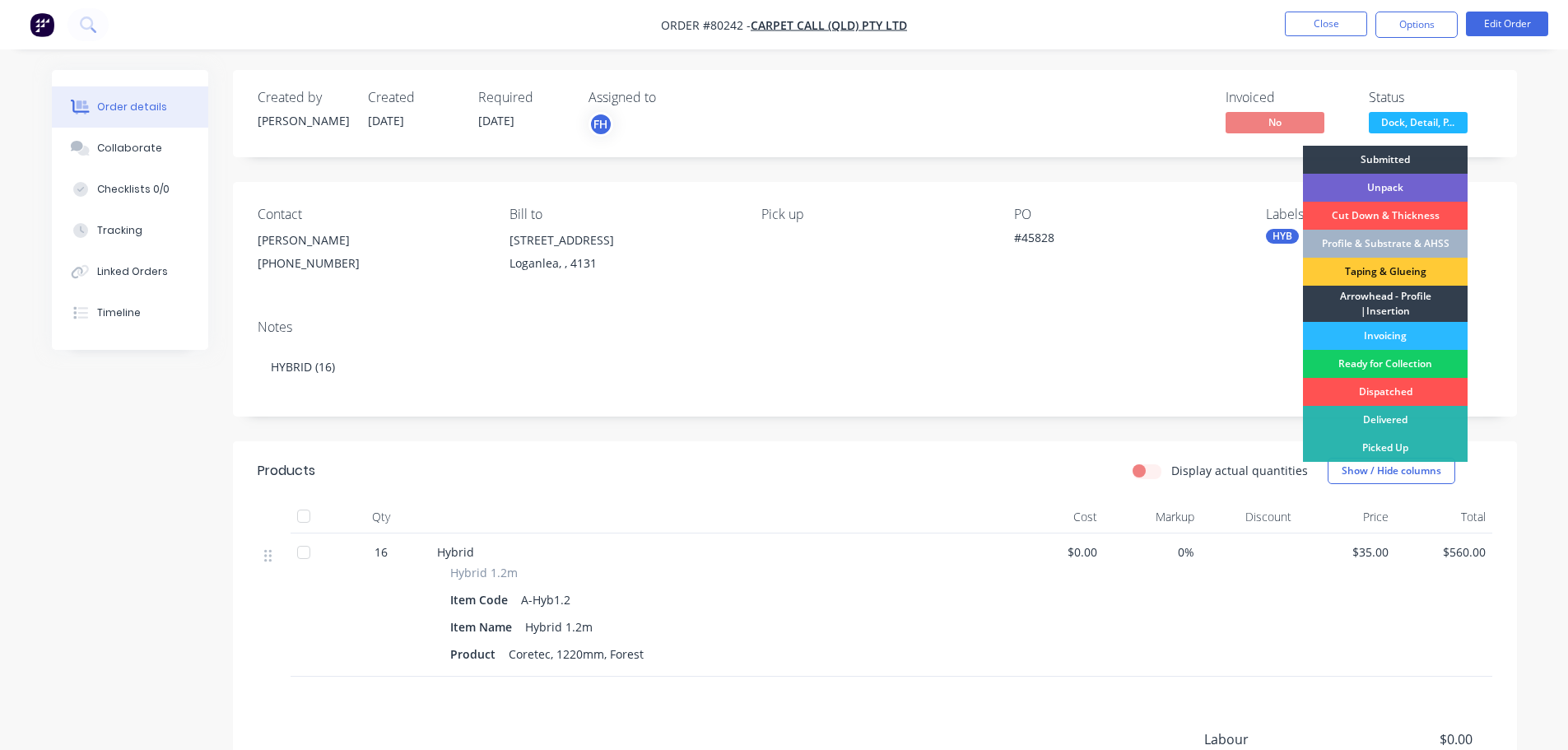
click at [1360, 361] on div "Ready for Collection" at bounding box center [1385, 364] width 165 height 28
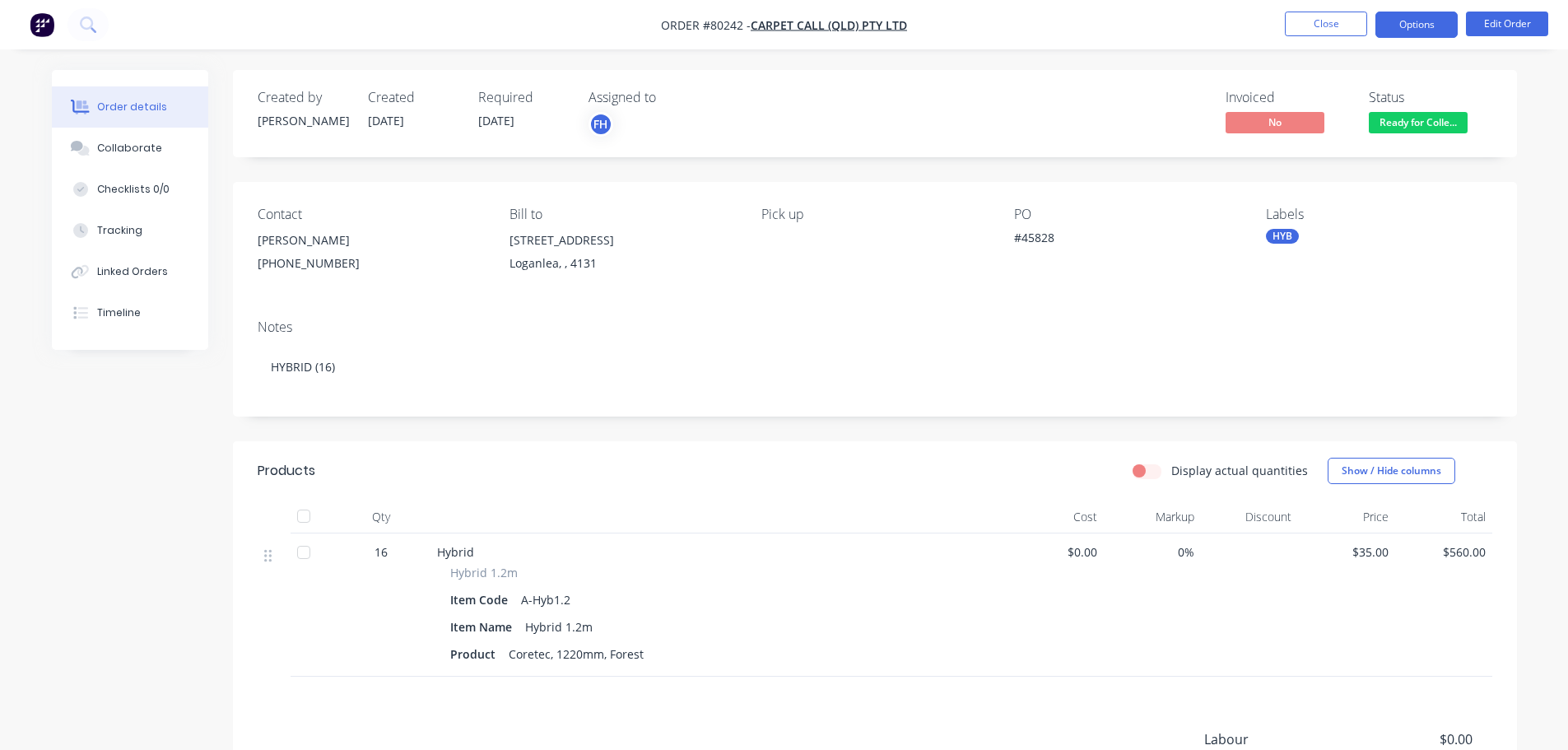
click at [1397, 14] on button "Options" at bounding box center [1416, 24] width 82 height 26
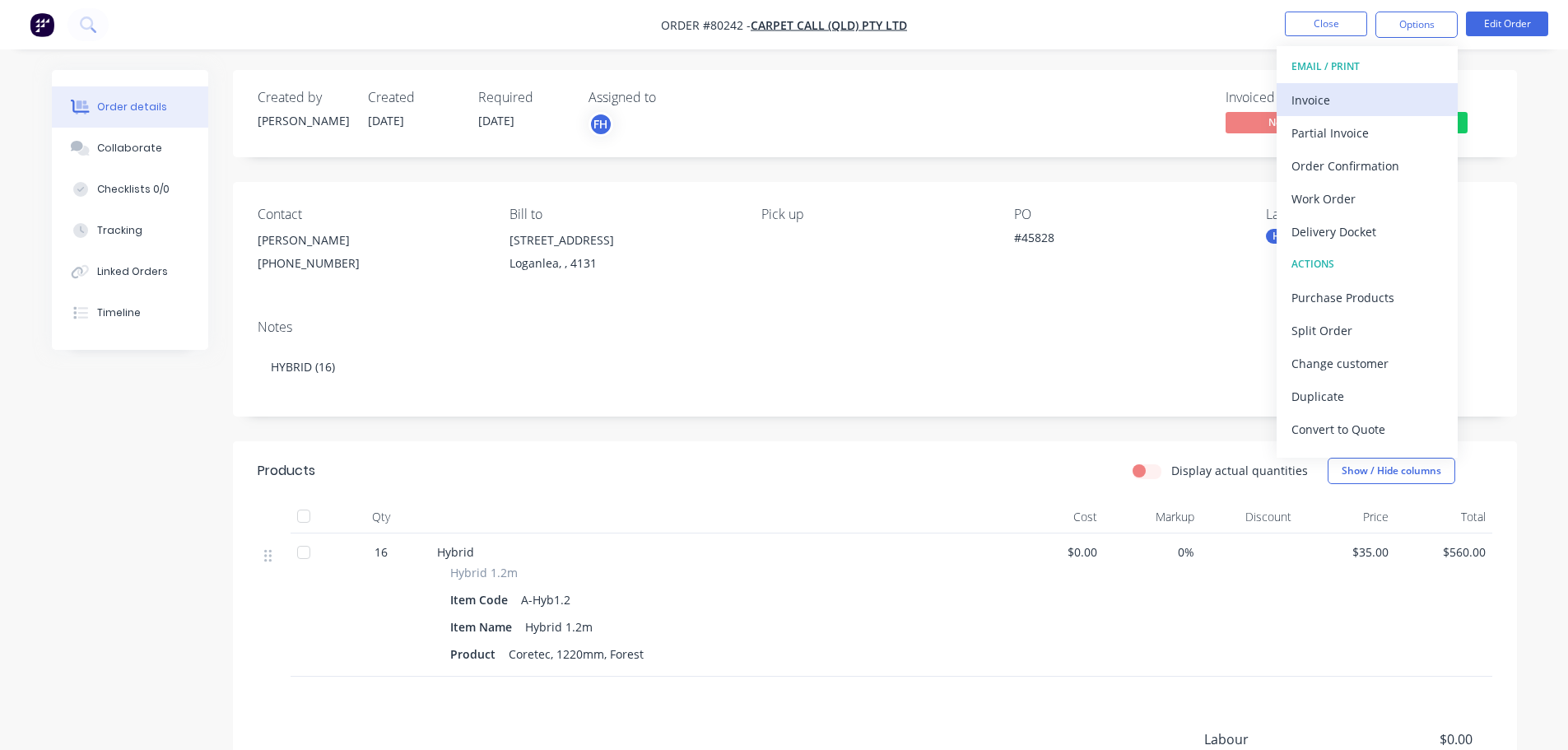
click at [1313, 99] on div "Invoice" at bounding box center [1367, 100] width 151 height 24
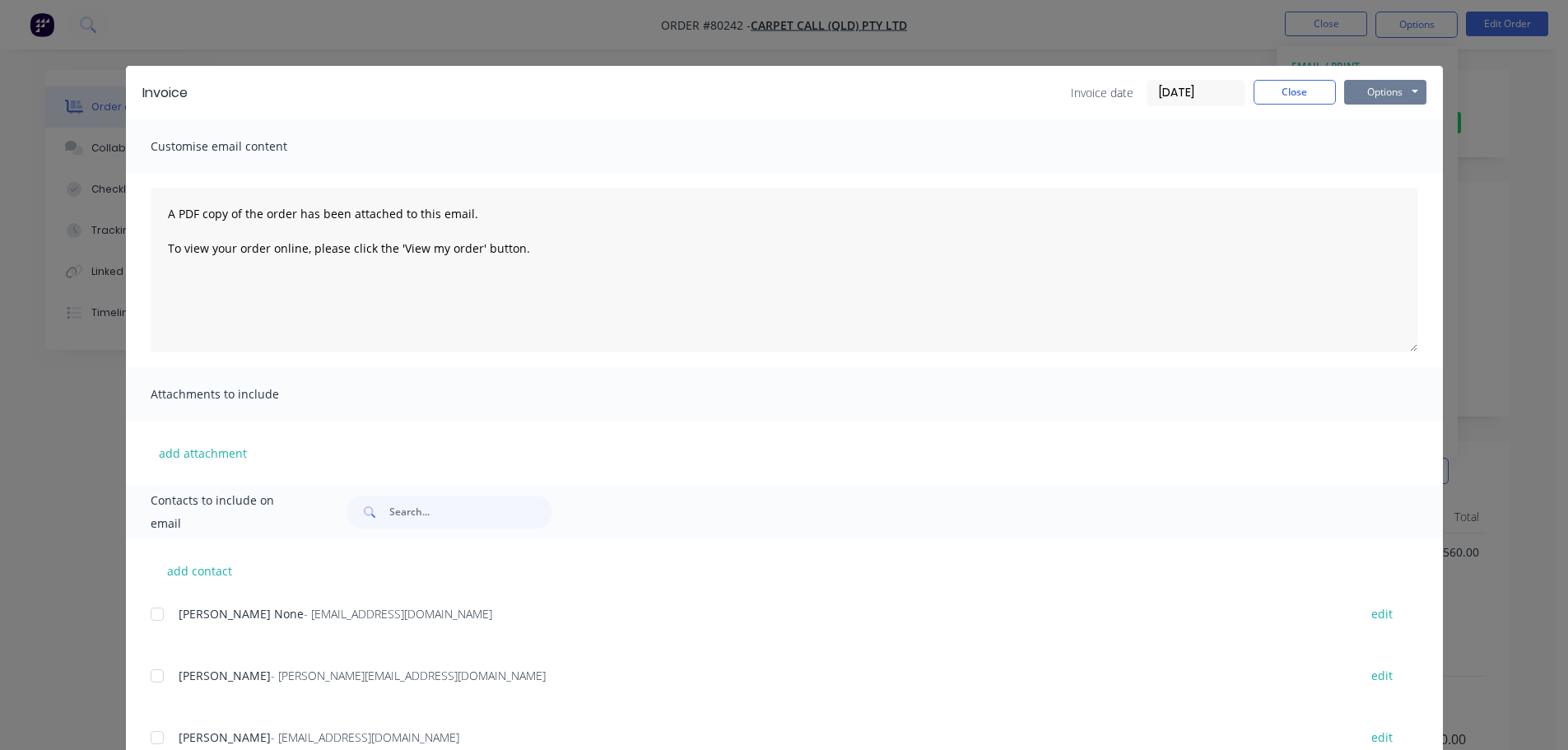
click at [1387, 89] on button "Options" at bounding box center [1385, 92] width 82 height 24
click at [1370, 152] on button "Print" at bounding box center [1397, 149] width 105 height 27
click at [1277, 98] on button "Close" at bounding box center [1294, 92] width 82 height 24
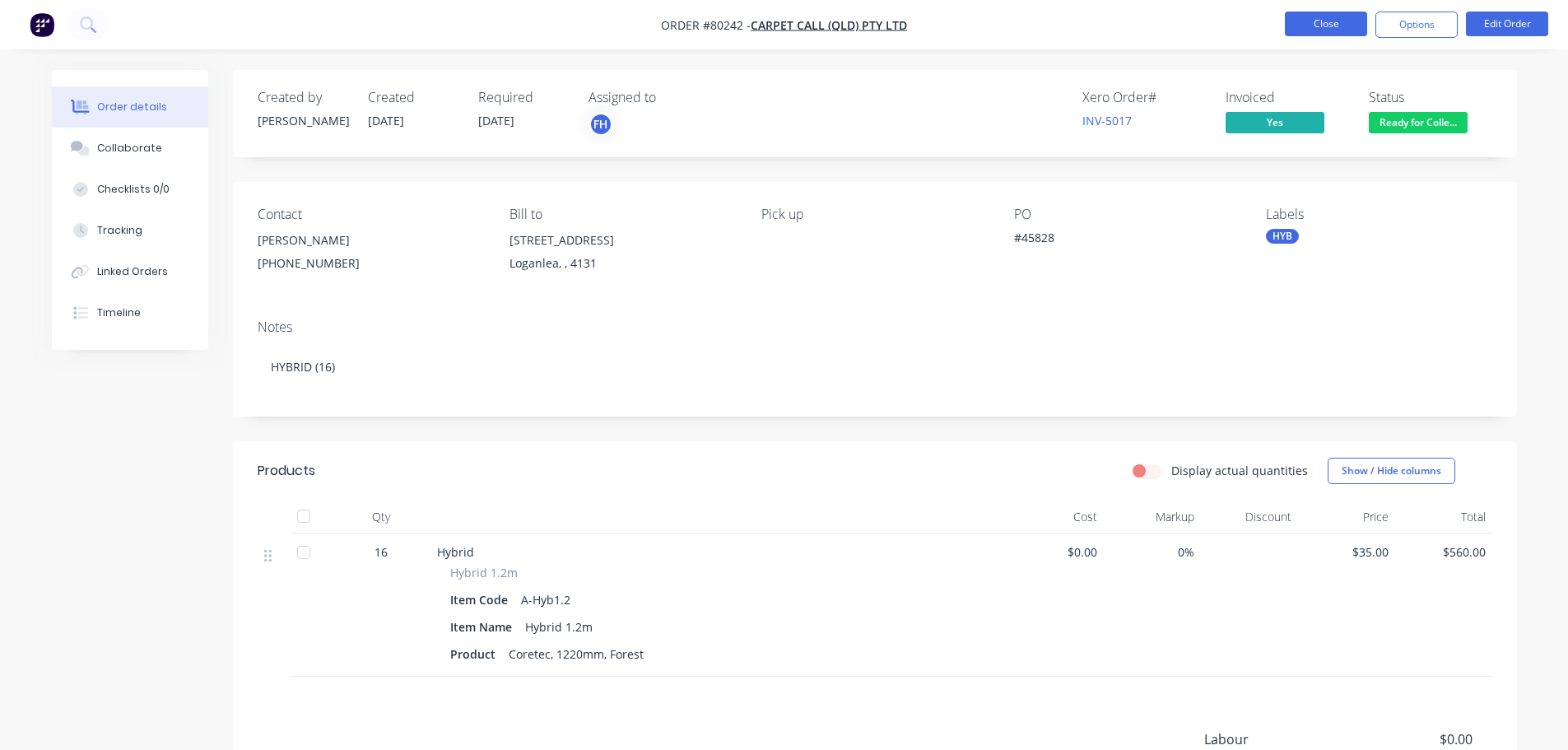
click at [1308, 23] on button "Close" at bounding box center [1325, 24] width 82 height 24
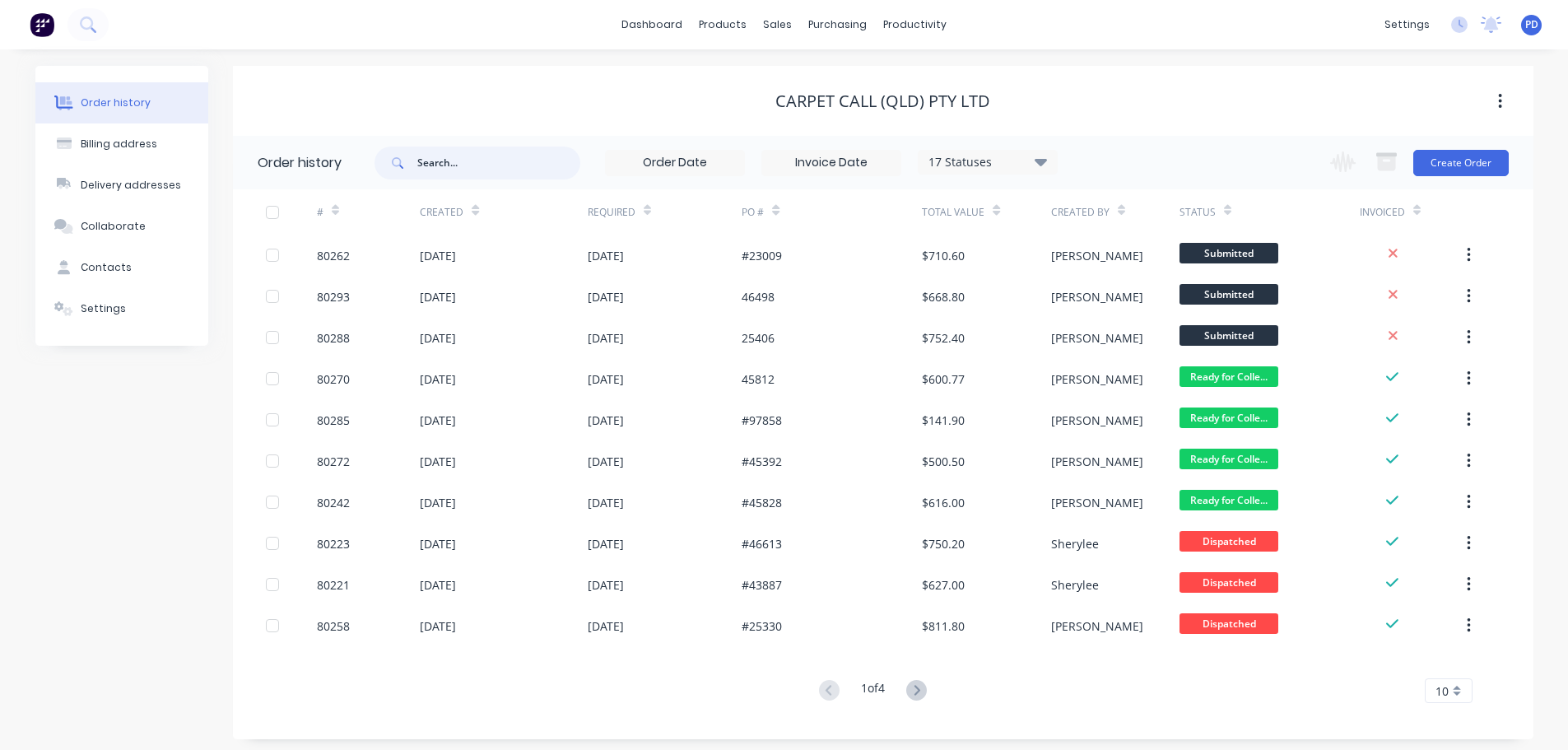
click at [478, 161] on input "text" at bounding box center [498, 163] width 163 height 33
type input "80261"
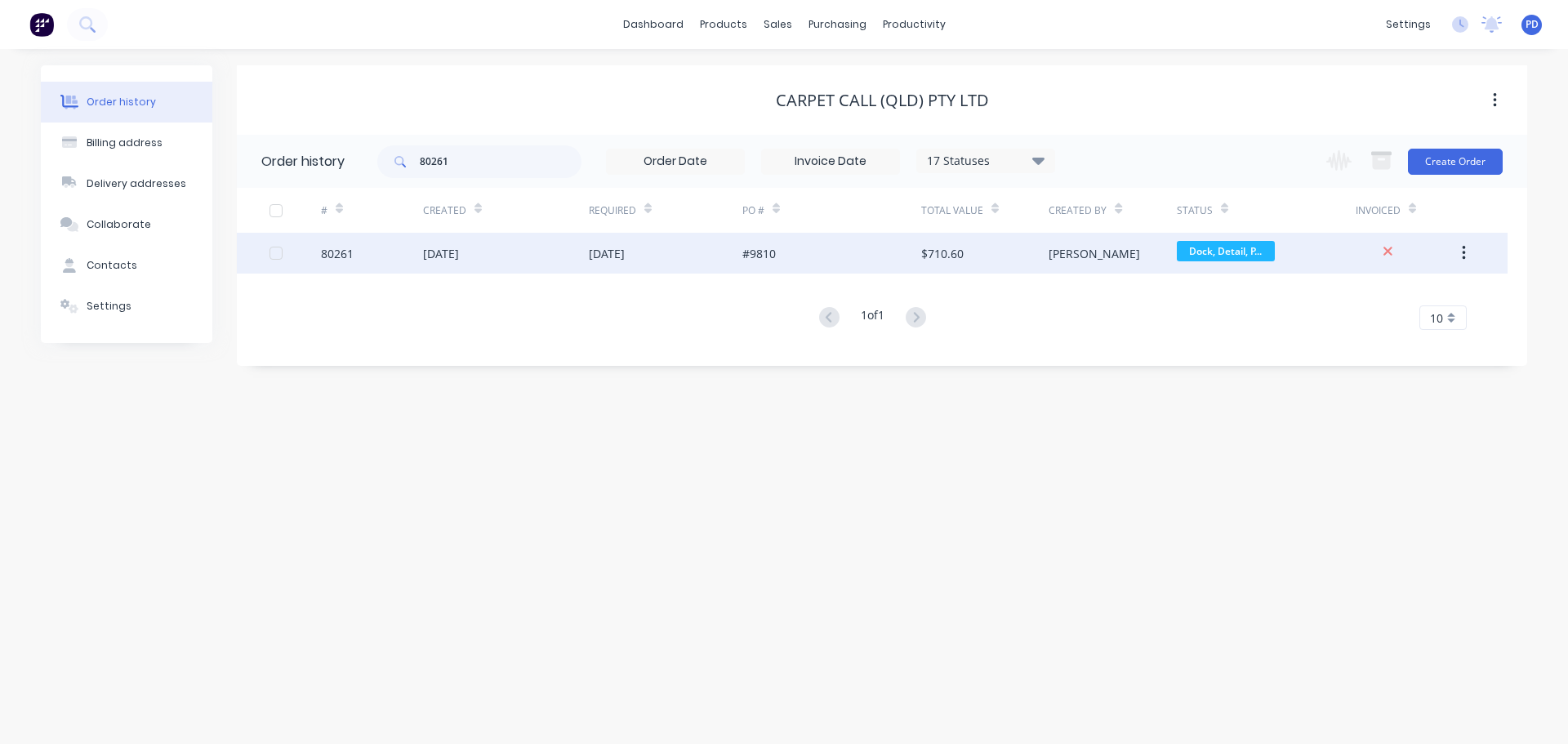
click at [344, 262] on div "80261" at bounding box center [337, 253] width 32 height 17
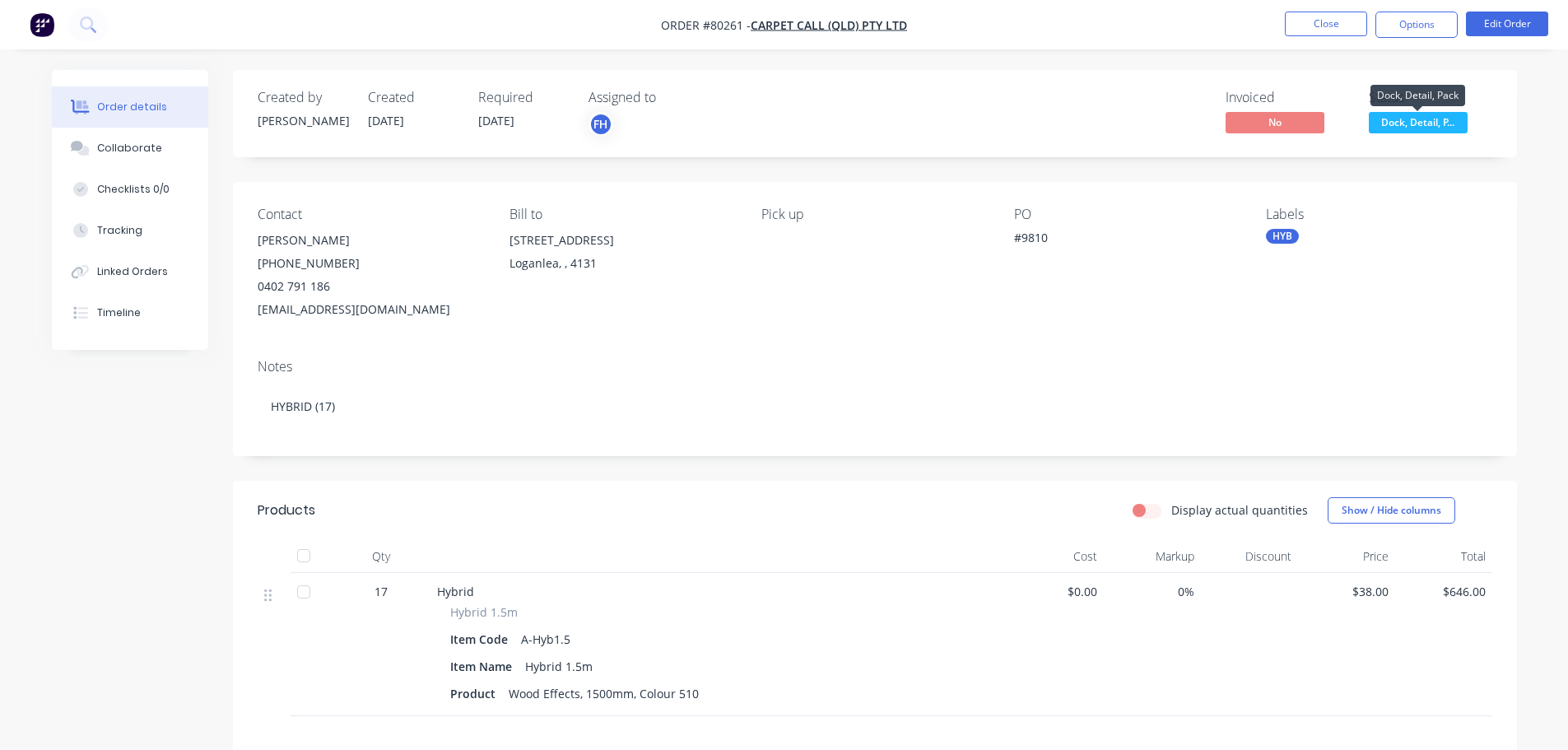
click at [1428, 119] on span "Dock, Detail, P..." at bounding box center [1418, 122] width 99 height 21
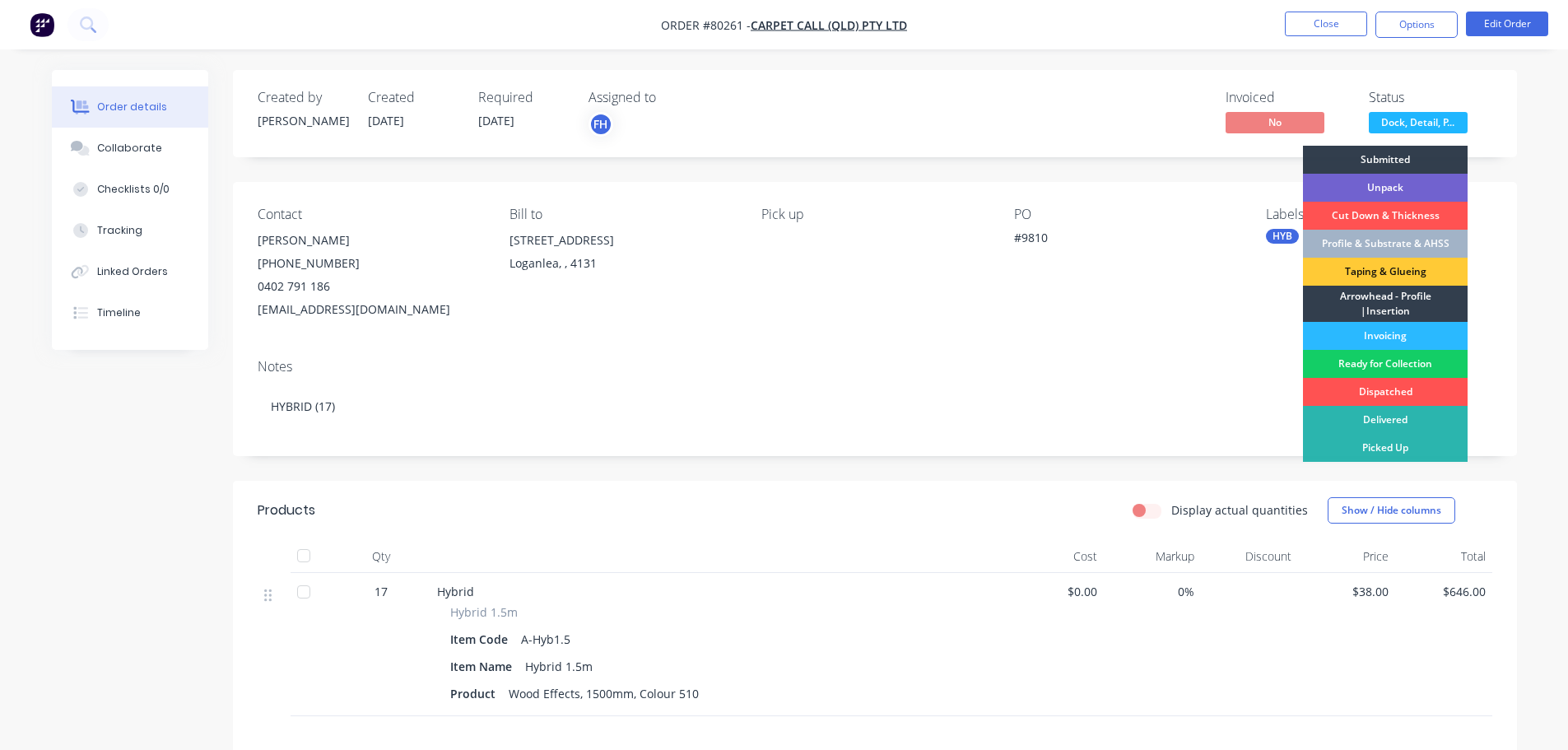
click at [1398, 363] on div "Ready for Collection" at bounding box center [1385, 364] width 165 height 28
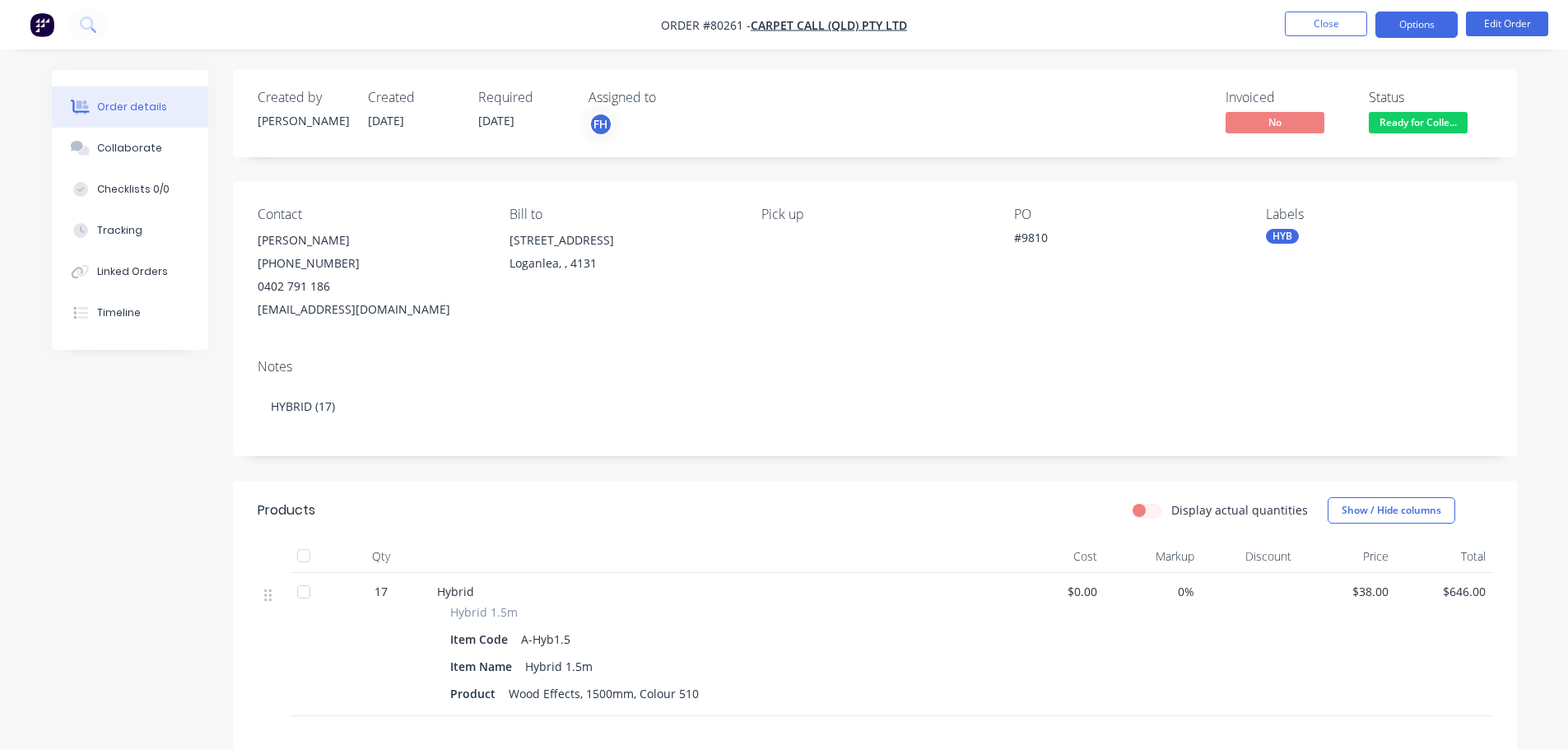
click at [1403, 29] on button "Options" at bounding box center [1416, 24] width 82 height 26
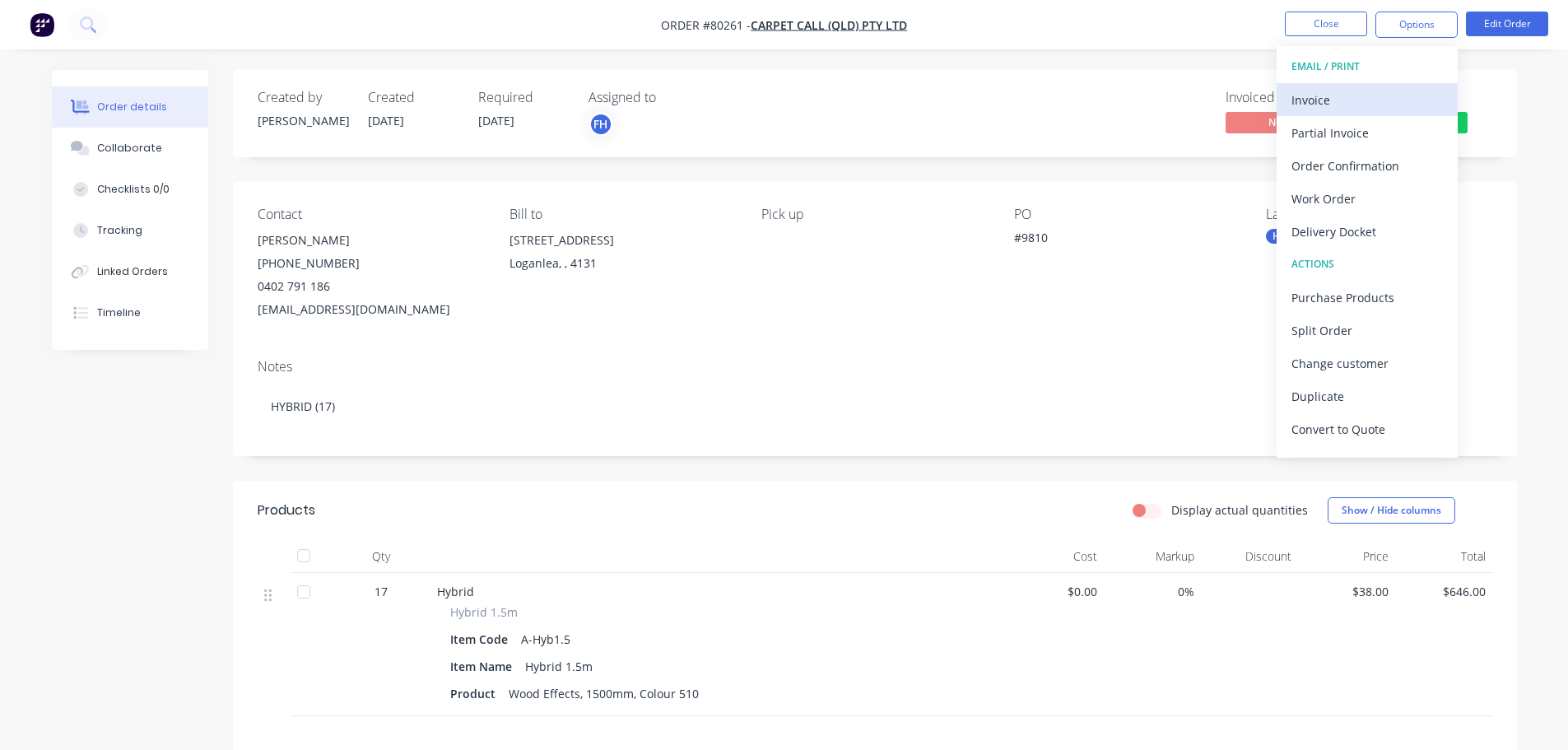
click at [1322, 102] on div "Invoice" at bounding box center [1367, 100] width 151 height 24
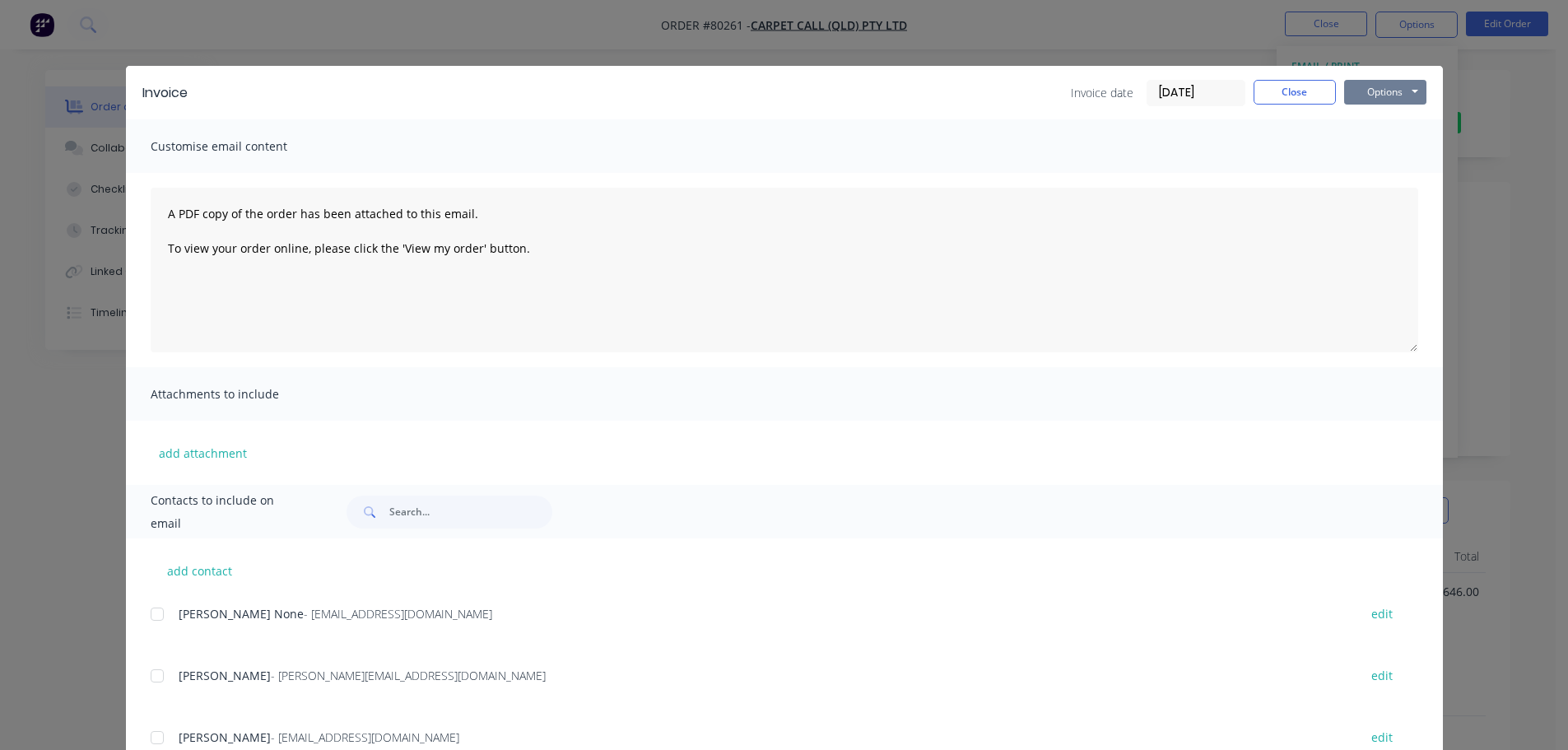
click at [1371, 90] on button "Options" at bounding box center [1385, 92] width 82 height 24
click at [1363, 157] on button "Print" at bounding box center [1397, 149] width 105 height 27
